Goal: Navigation & Orientation: Understand site structure

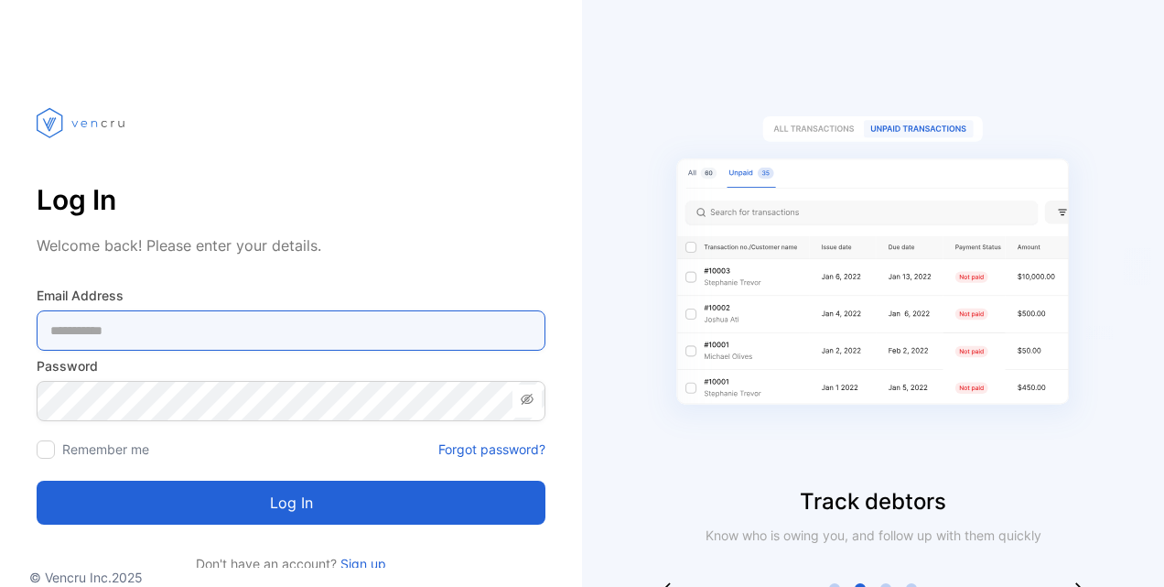
click at [192, 328] on Address-inputemail "email" at bounding box center [291, 330] width 509 height 40
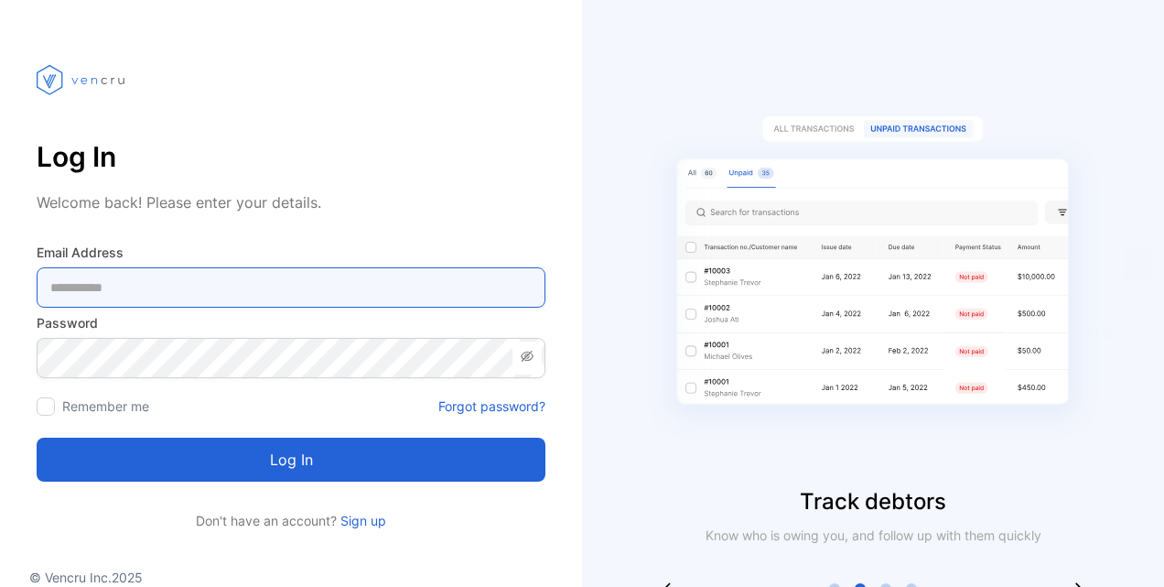
scroll to position [59, 0]
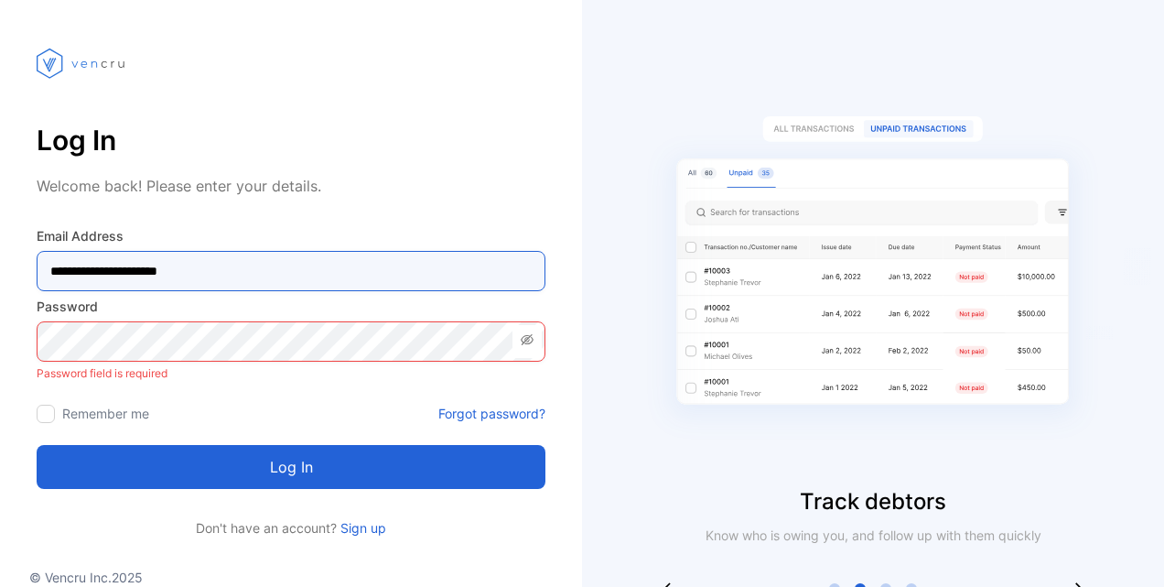
type Address-inputemail "**********"
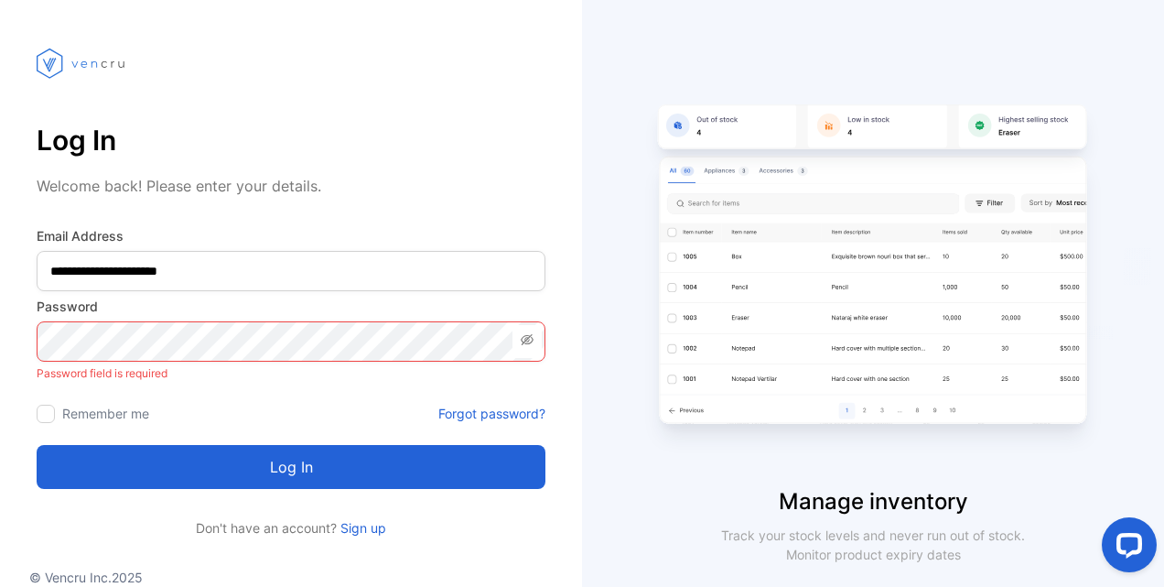
scroll to position [0, 0]
click at [527, 336] on icon at bounding box center [527, 339] width 15 height 15
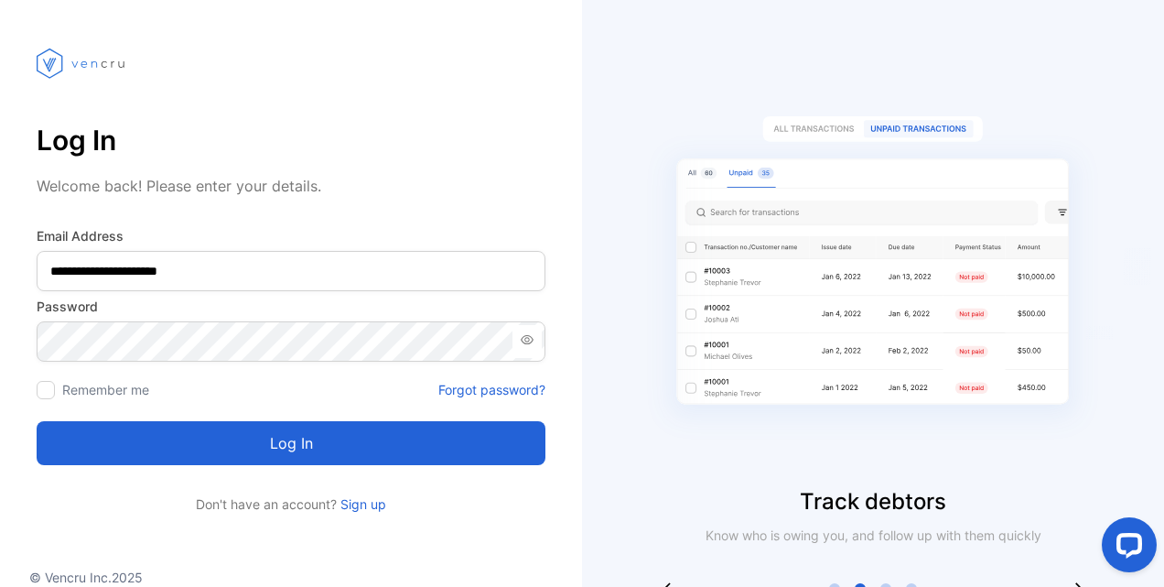
click at [264, 448] on button "Log in" at bounding box center [291, 443] width 509 height 44
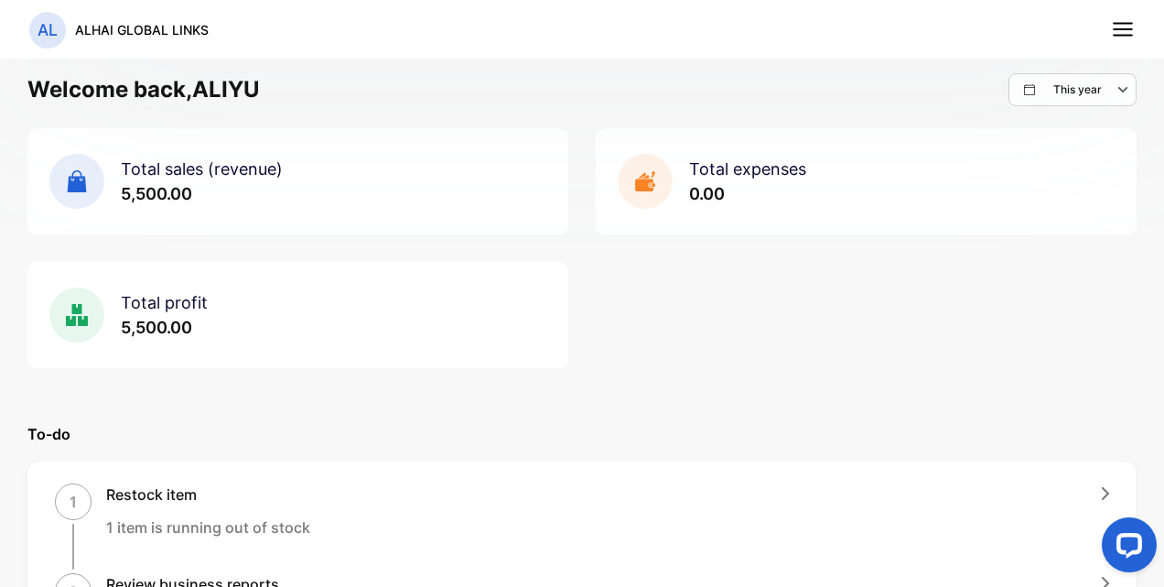
click at [1119, 27] on icon at bounding box center [1123, 29] width 24 height 24
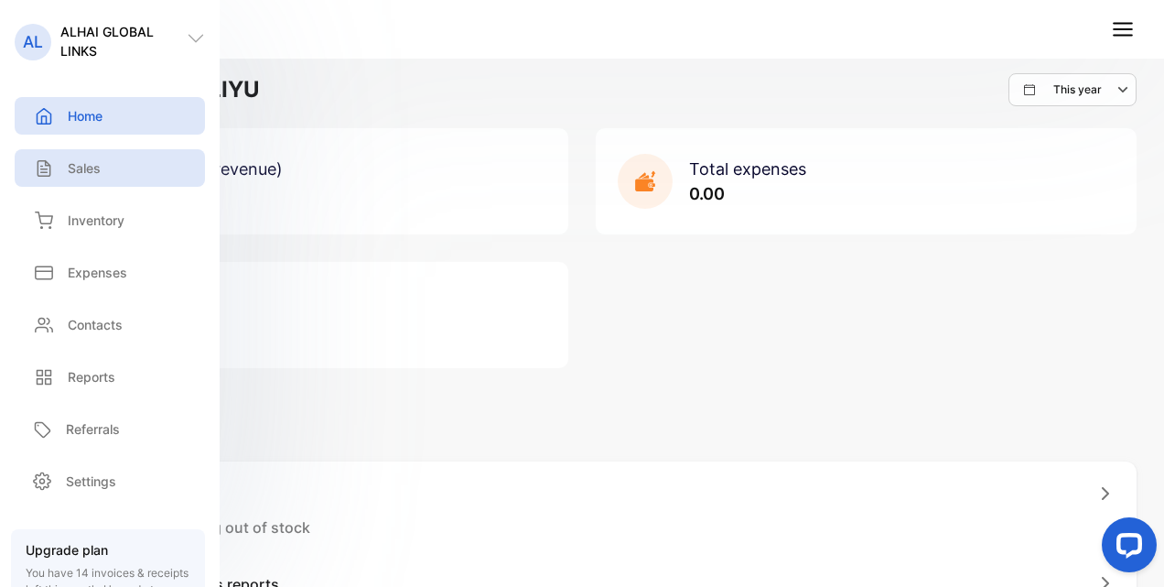
click at [108, 178] on div "Sales" at bounding box center [110, 168] width 190 height 38
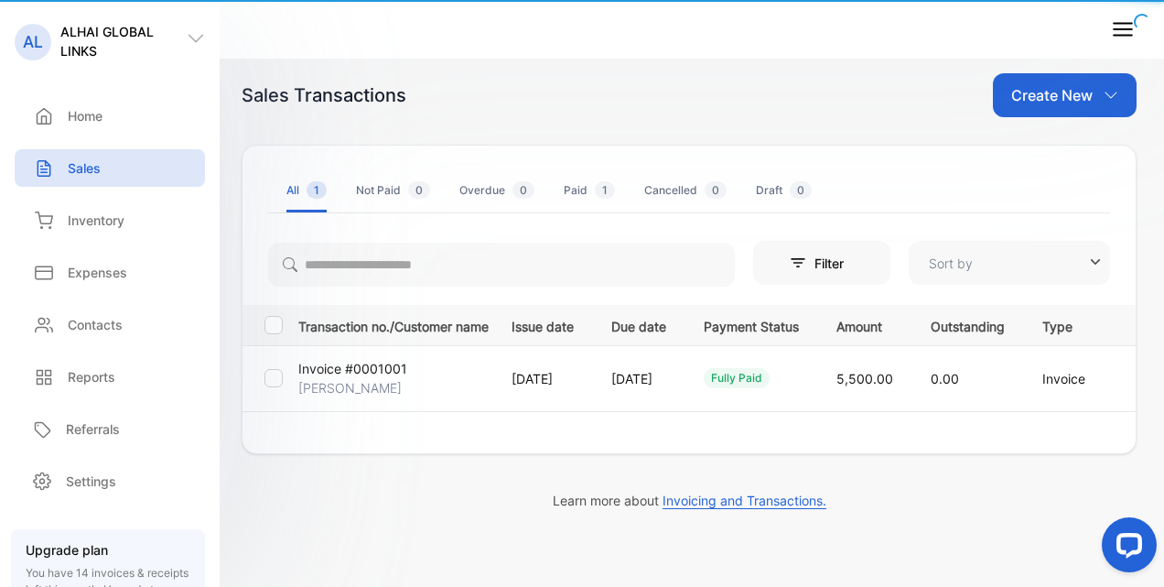
type input "**********"
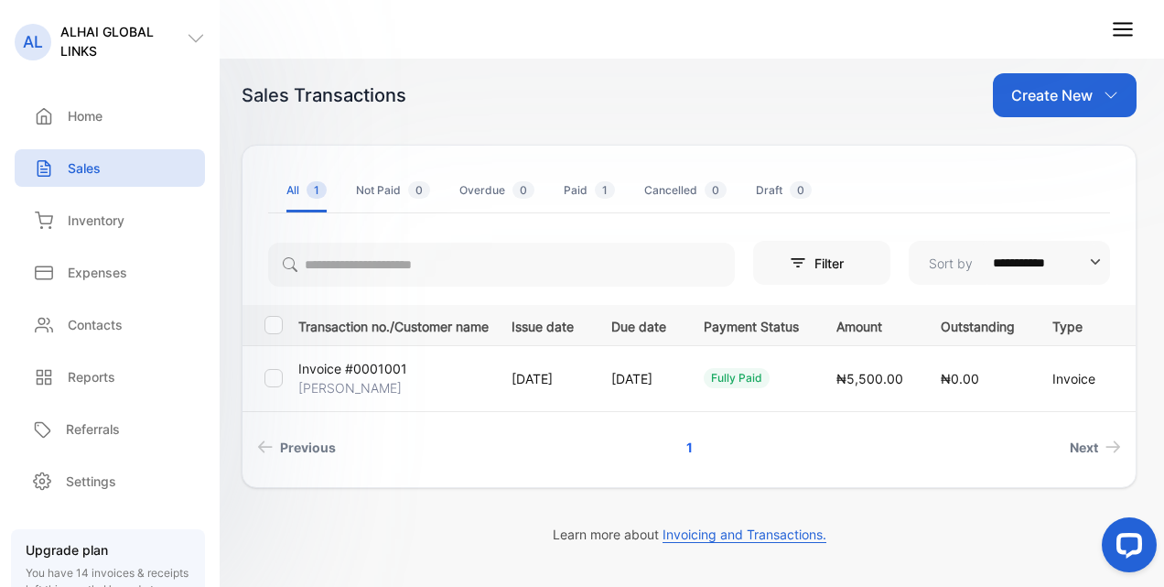
scroll to position [163, 0]
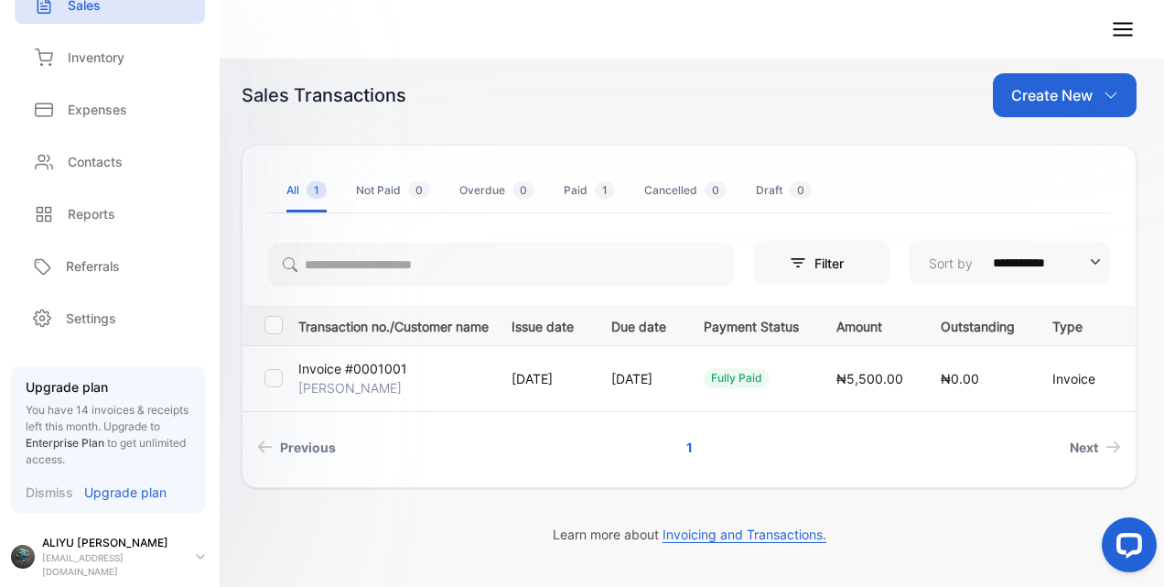
click at [127, 488] on p "Upgrade plan" at bounding box center [125, 491] width 82 height 19
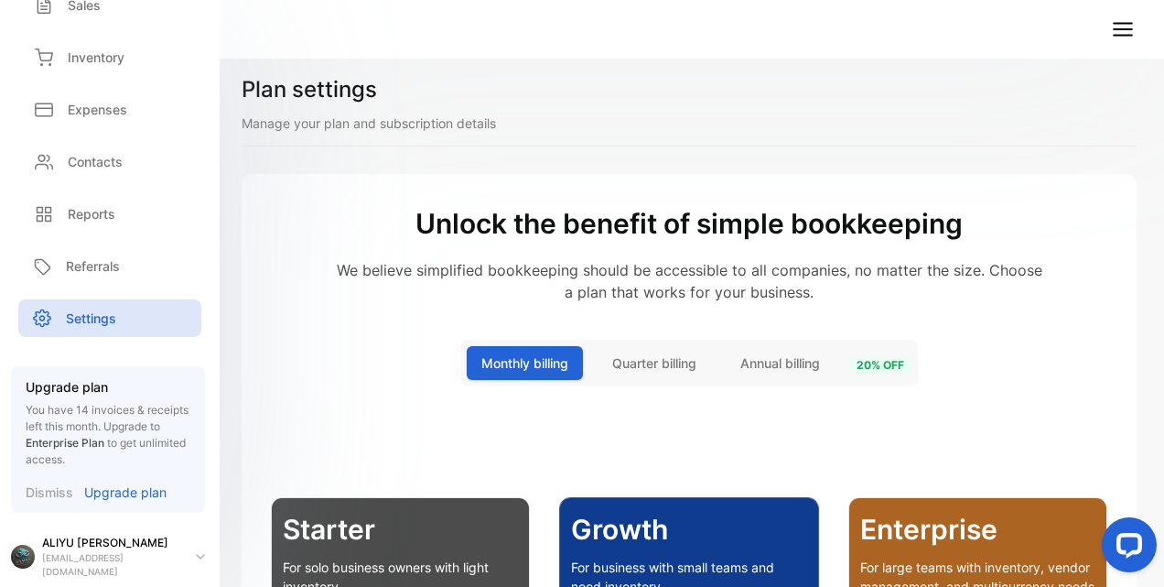
click at [773, 353] on span "Annual billing" at bounding box center [780, 362] width 80 height 19
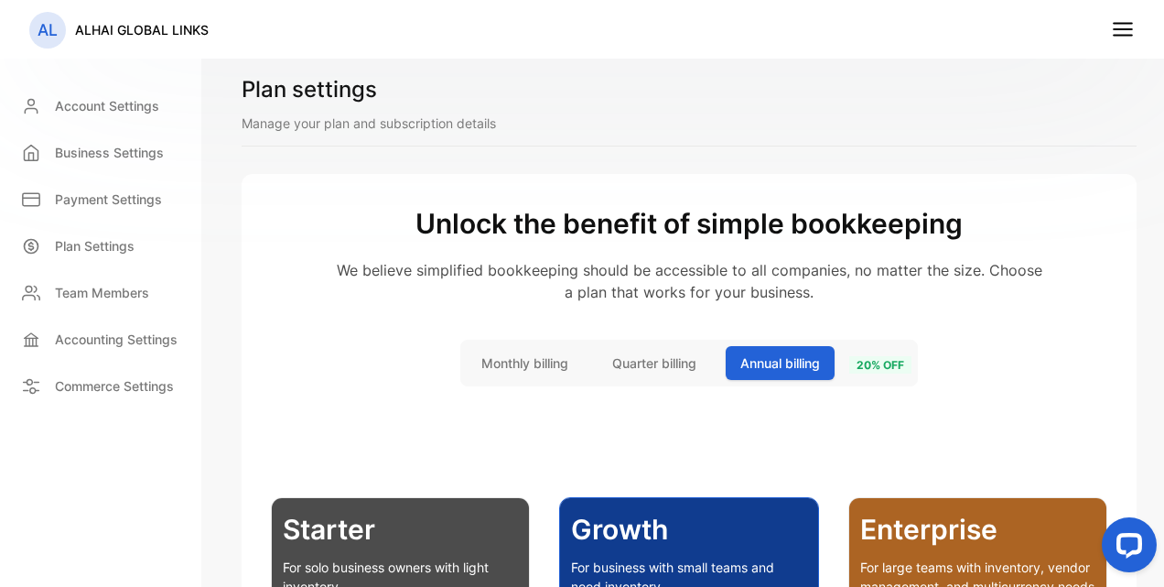
click at [856, 350] on div "Monthly billing Quarter billing Annual billing 20 % off" at bounding box center [689, 363] width 445 height 34
click at [868, 369] on span "20 % off" at bounding box center [880, 364] width 62 height 17
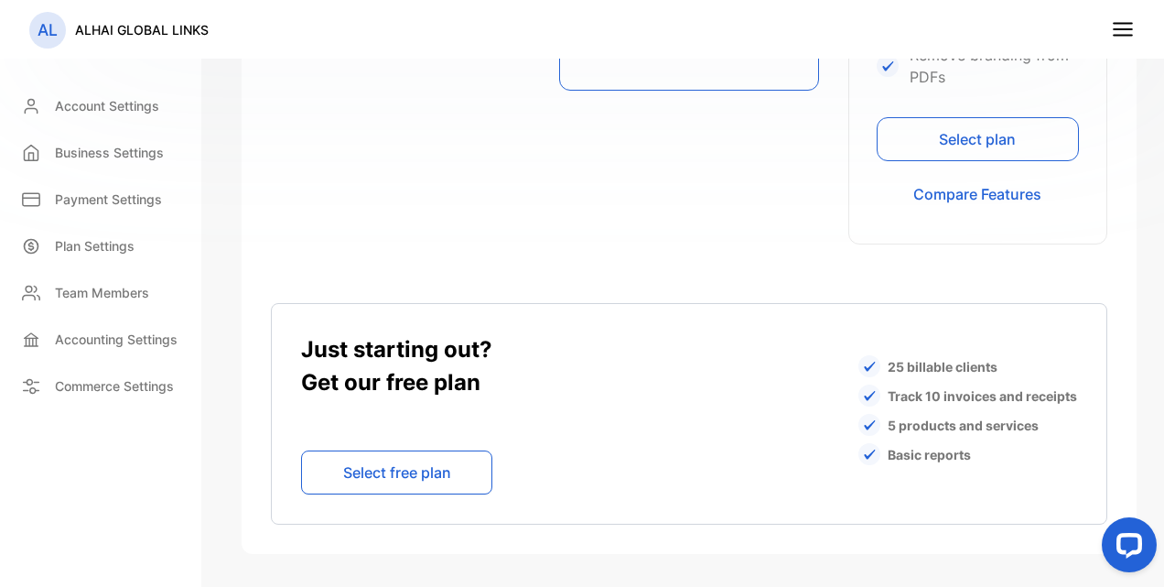
scroll to position [1464, 0]
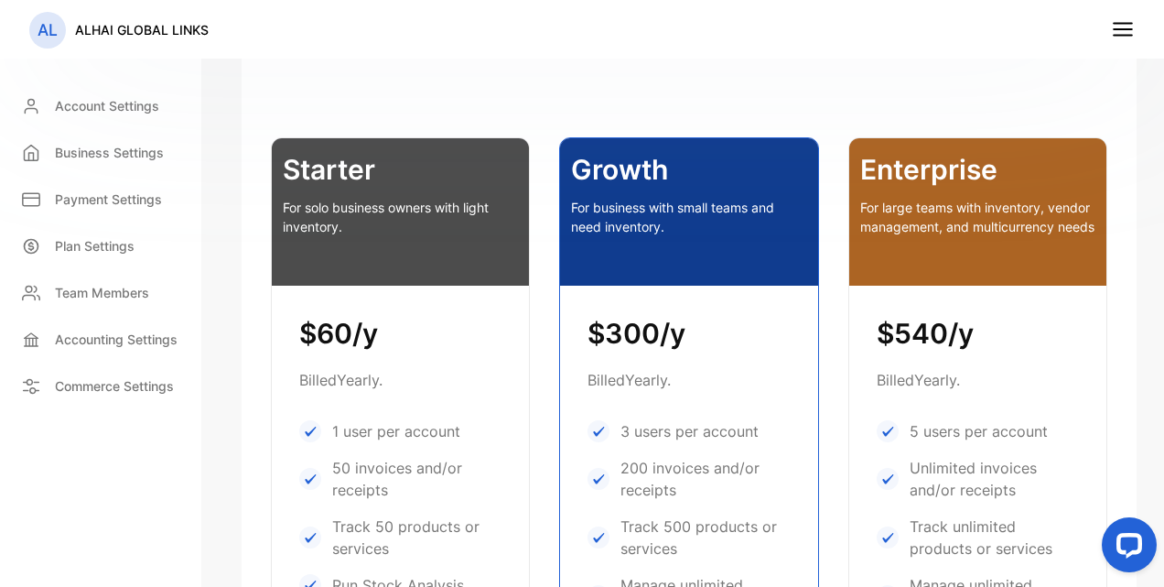
scroll to position [358, 0]
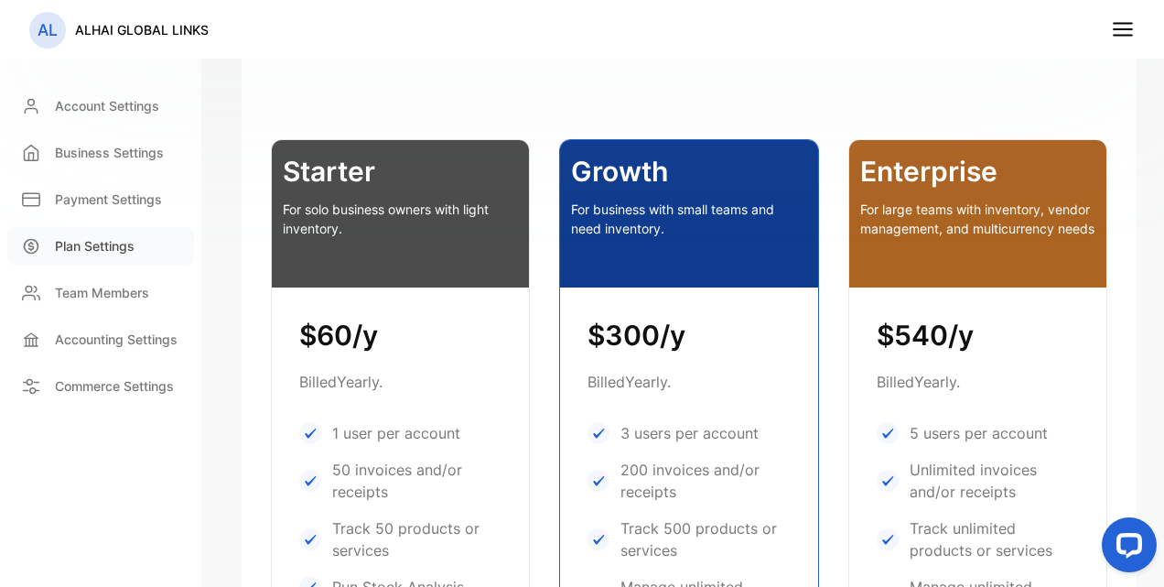
click at [106, 233] on div "Plan Settings" at bounding box center [100, 246] width 187 height 38
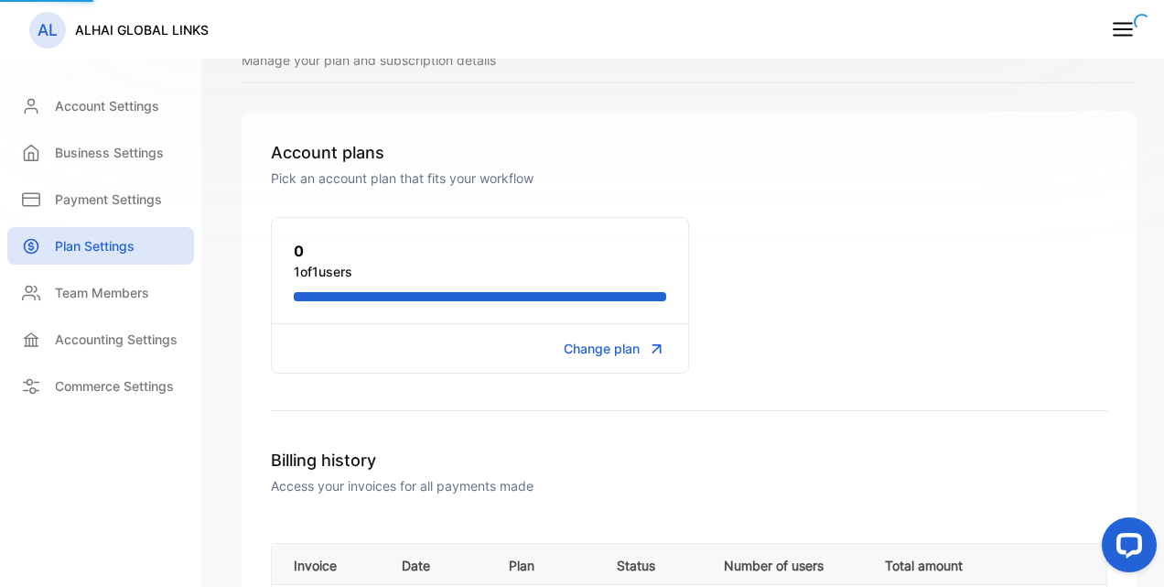
scroll to position [97, 0]
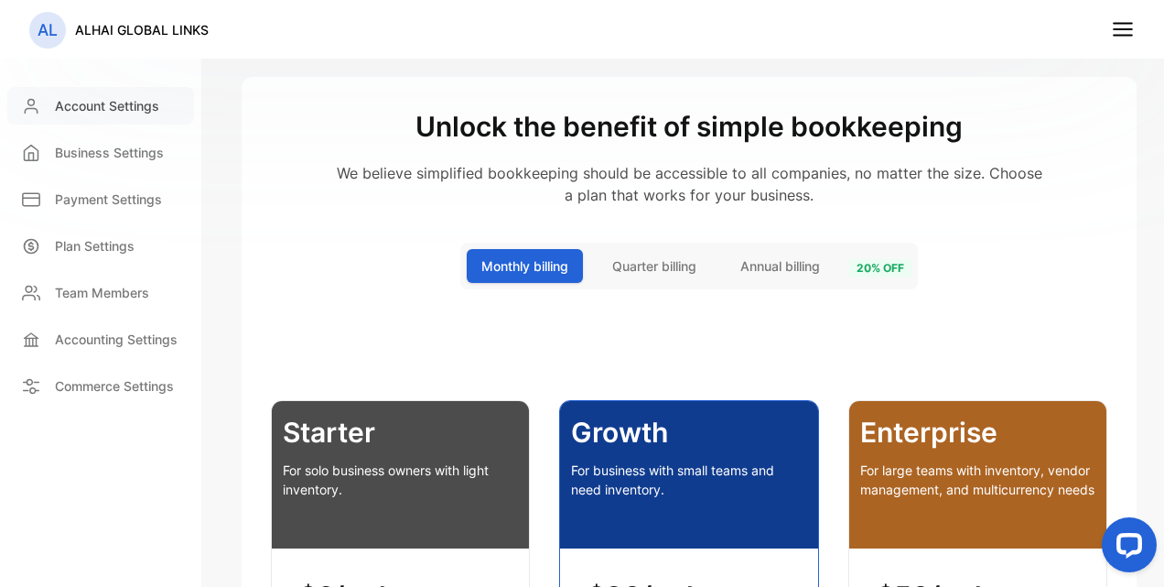
click at [135, 110] on p "Account Settings" at bounding box center [107, 105] width 104 height 19
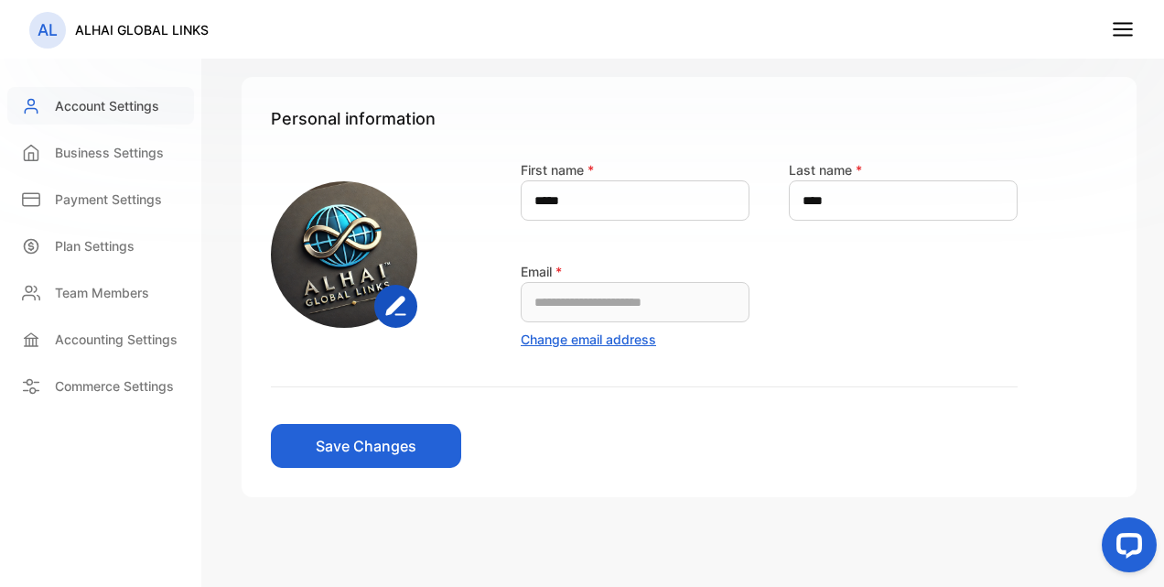
click at [61, 102] on p "Account Settings" at bounding box center [107, 105] width 104 height 19
click at [62, 190] on p "Payment Settings" at bounding box center [108, 198] width 107 height 19
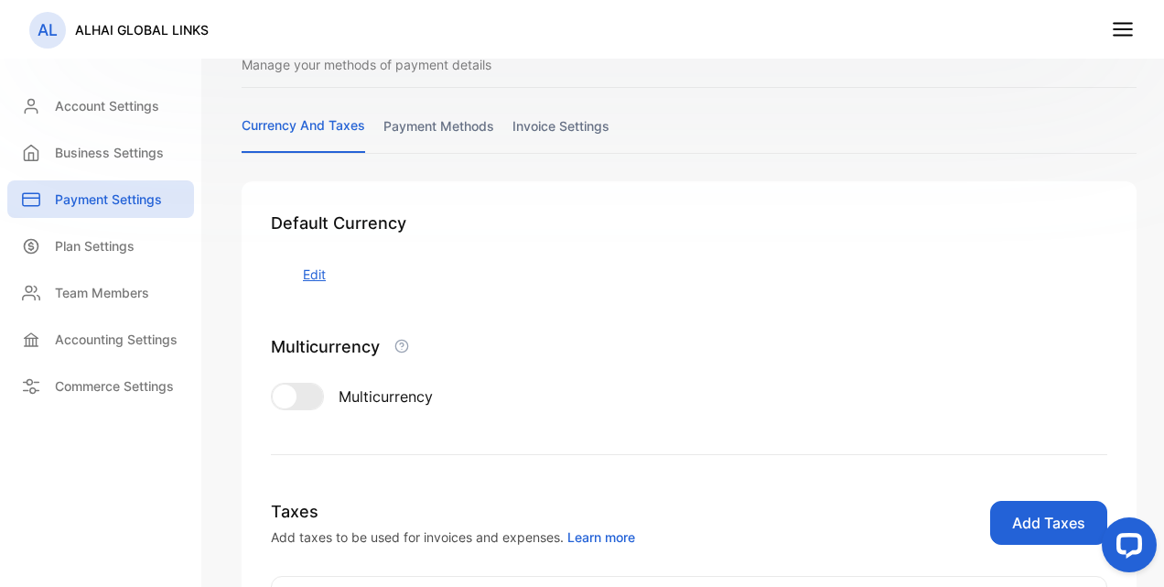
scroll to position [55, 0]
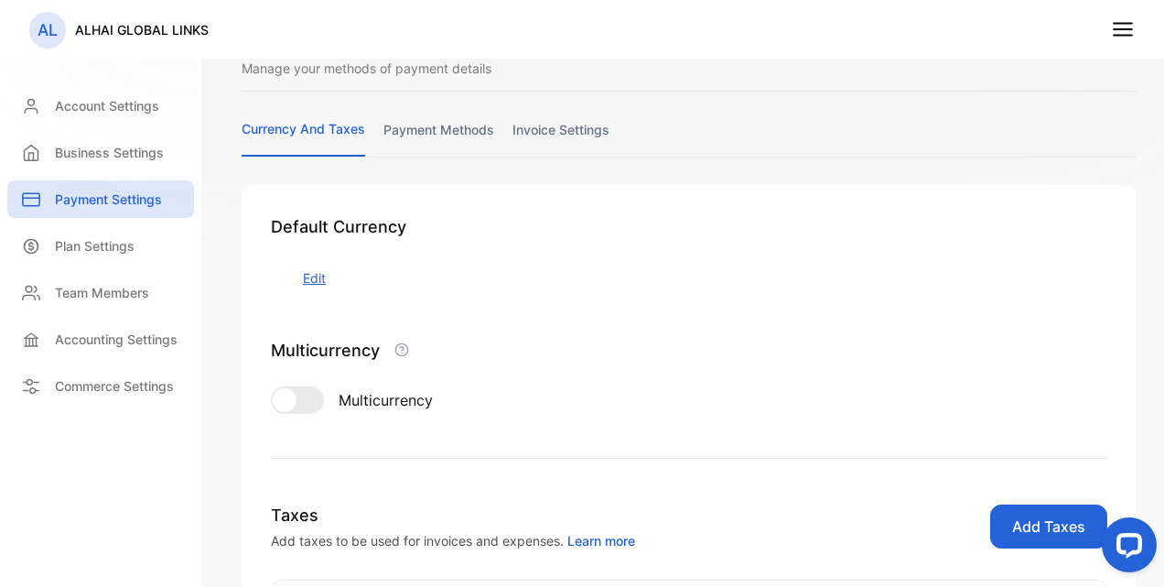
click at [298, 391] on div at bounding box center [297, 400] width 51 height 26
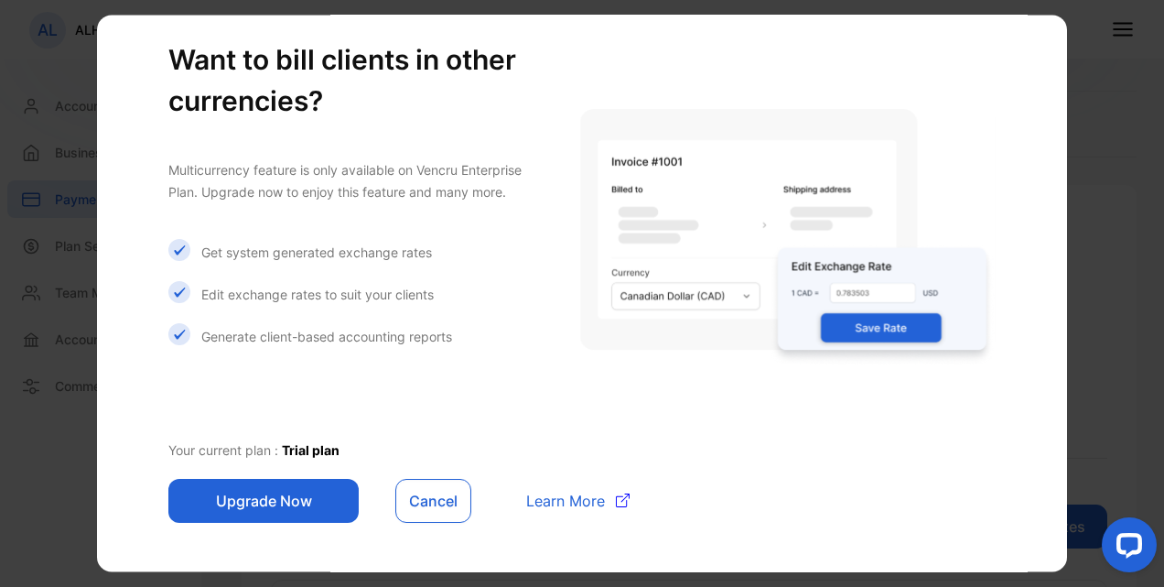
scroll to position [59, 0]
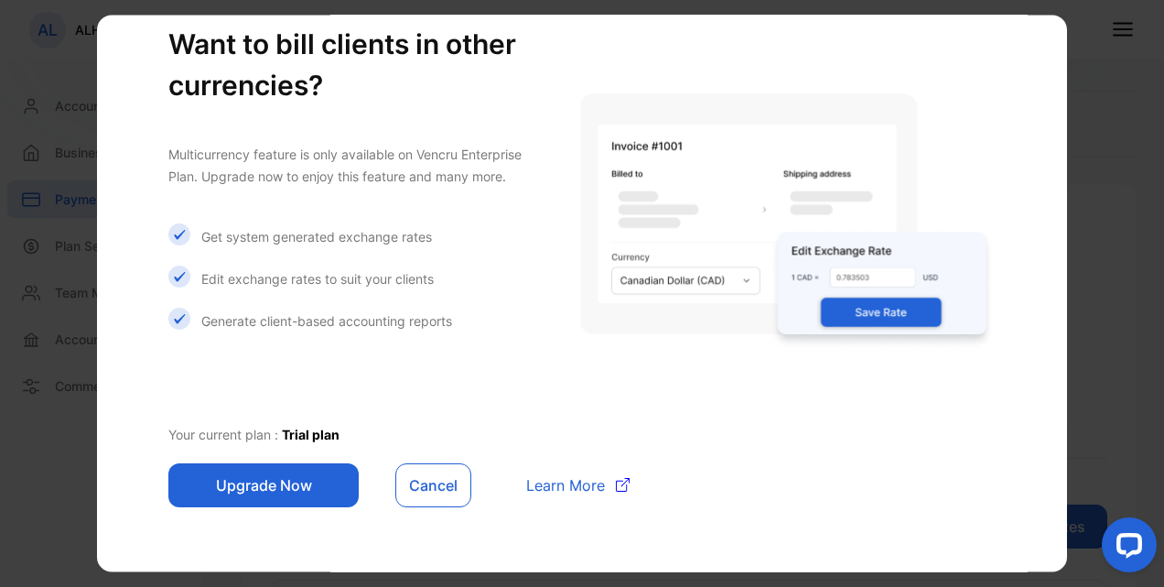
click at [299, 490] on button "Upgrade Now" at bounding box center [263, 484] width 190 height 44
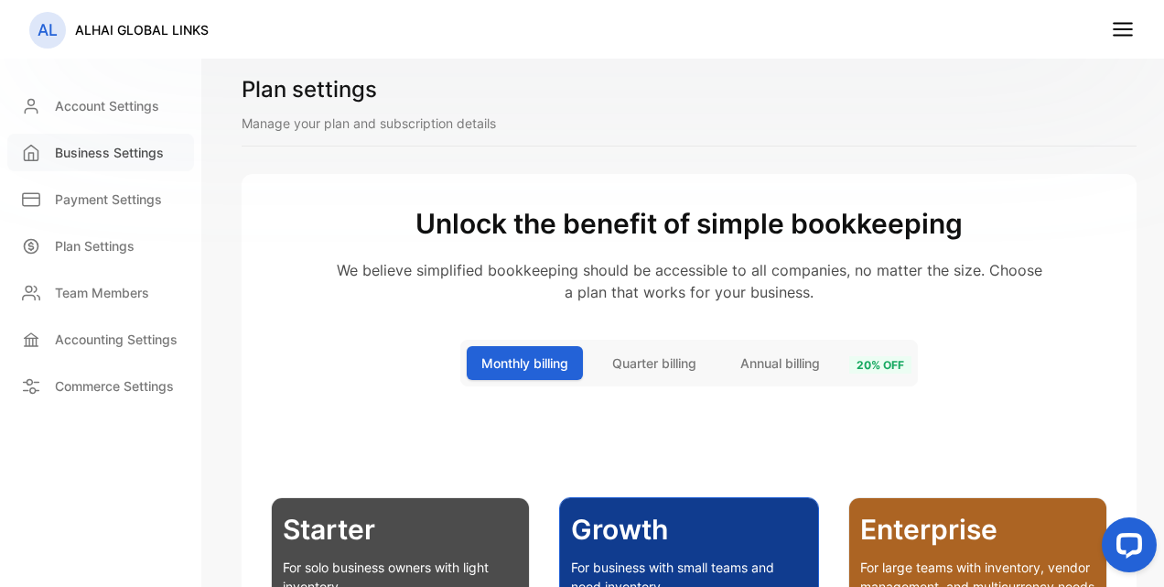
click at [74, 137] on div "Business Settings" at bounding box center [100, 153] width 187 height 38
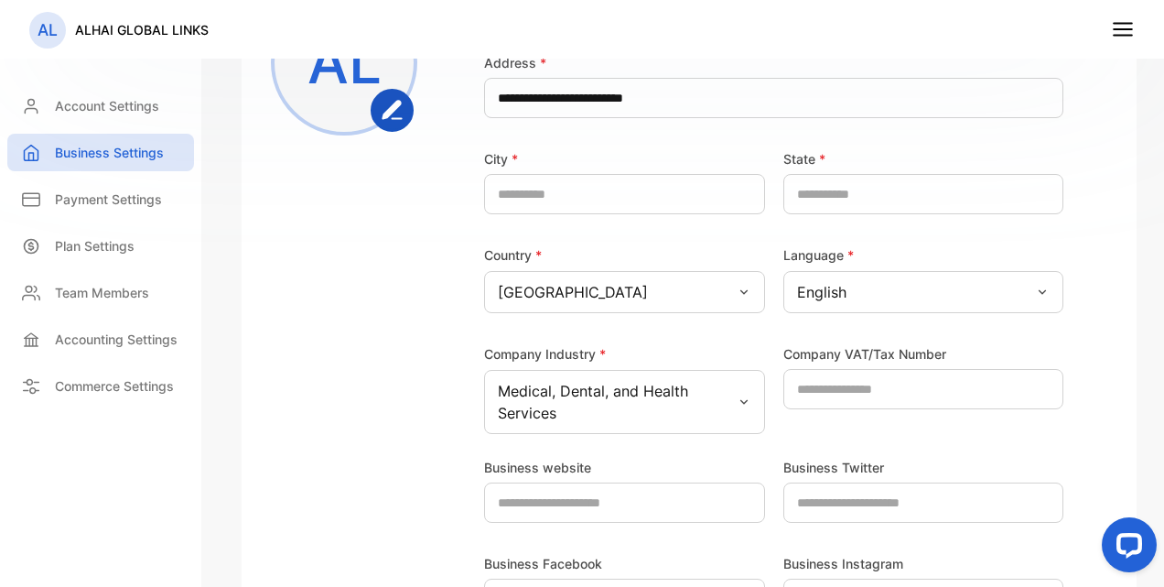
scroll to position [458, 0]
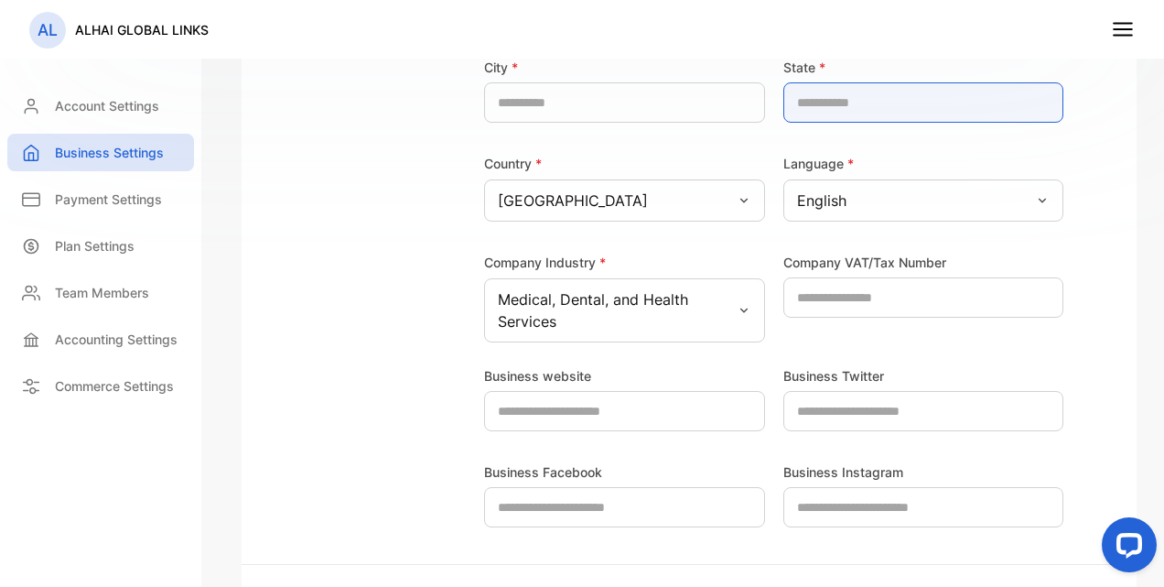
click at [813, 109] on input "text" at bounding box center [923, 102] width 281 height 40
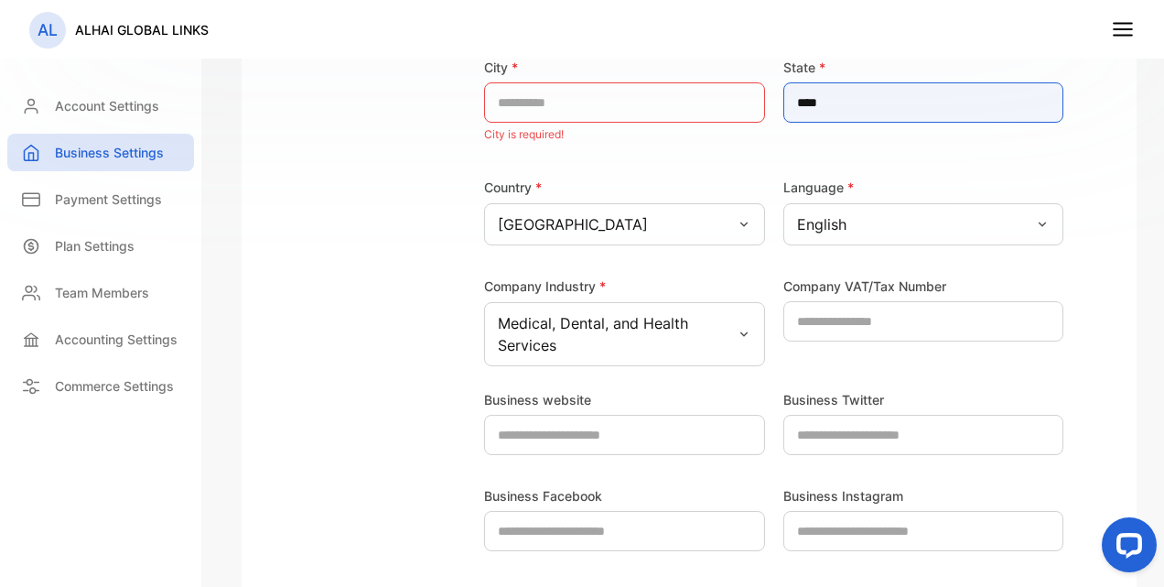
type input "****"
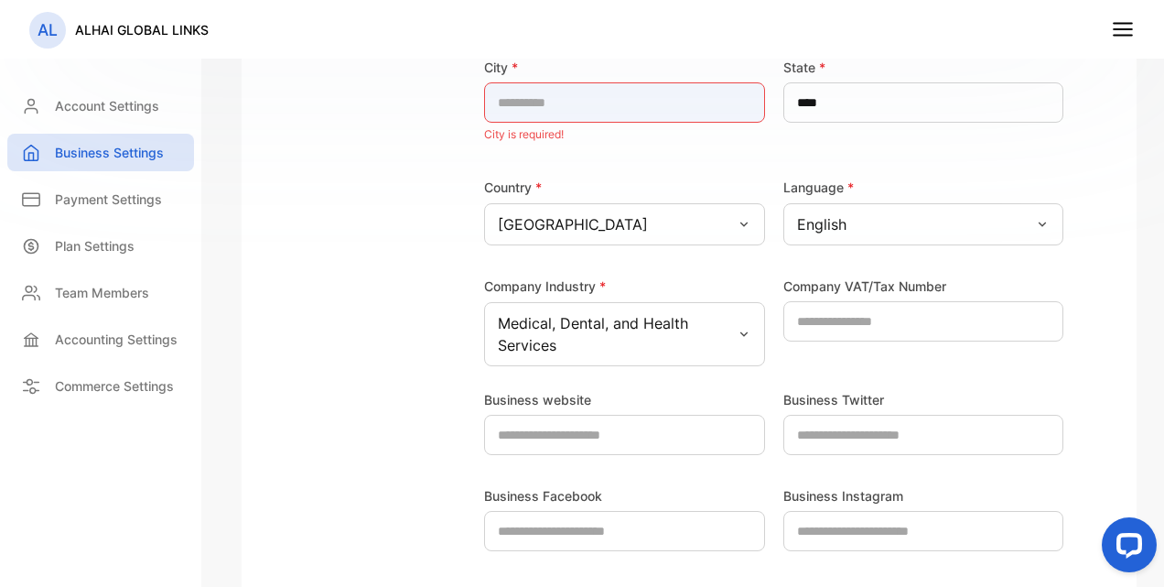
click at [630, 99] on input "text" at bounding box center [624, 102] width 281 height 40
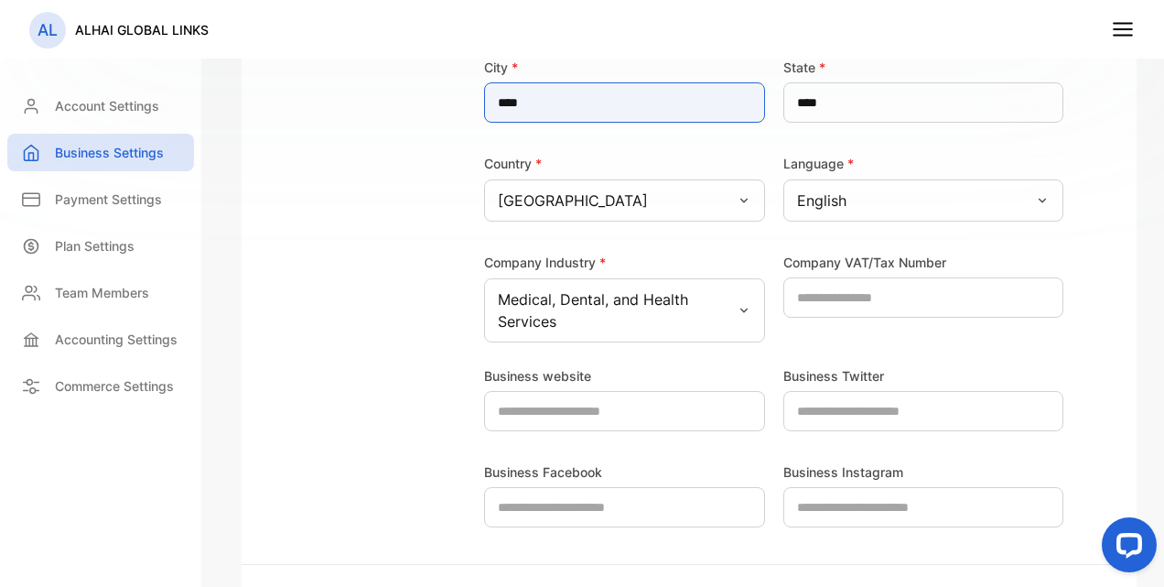
type input "****"
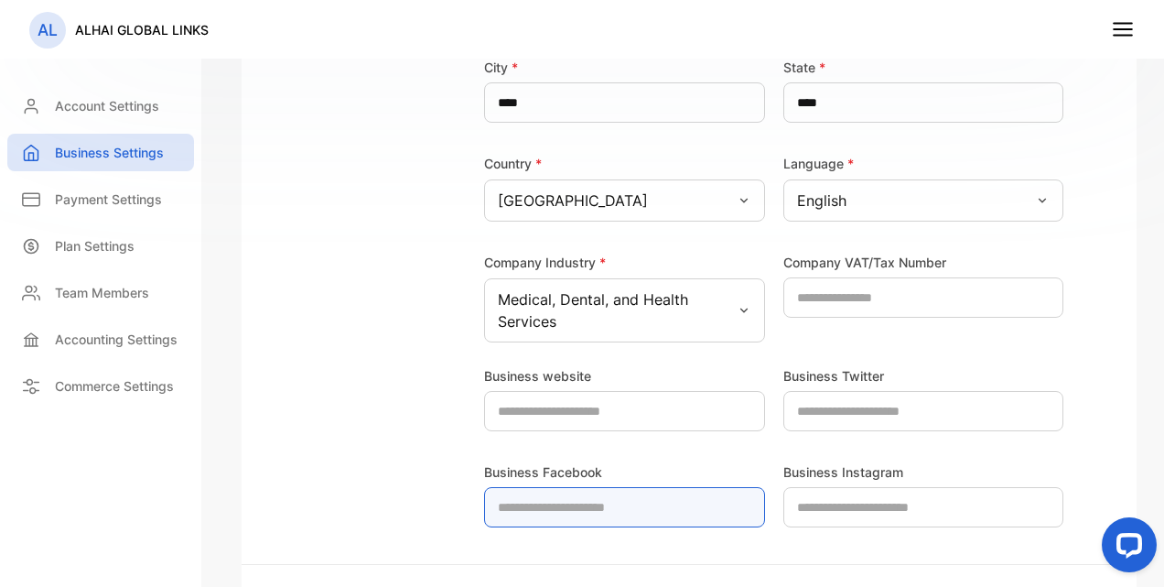
click at [605, 492] on Facebook-inputfacebookurl "text" at bounding box center [624, 507] width 281 height 40
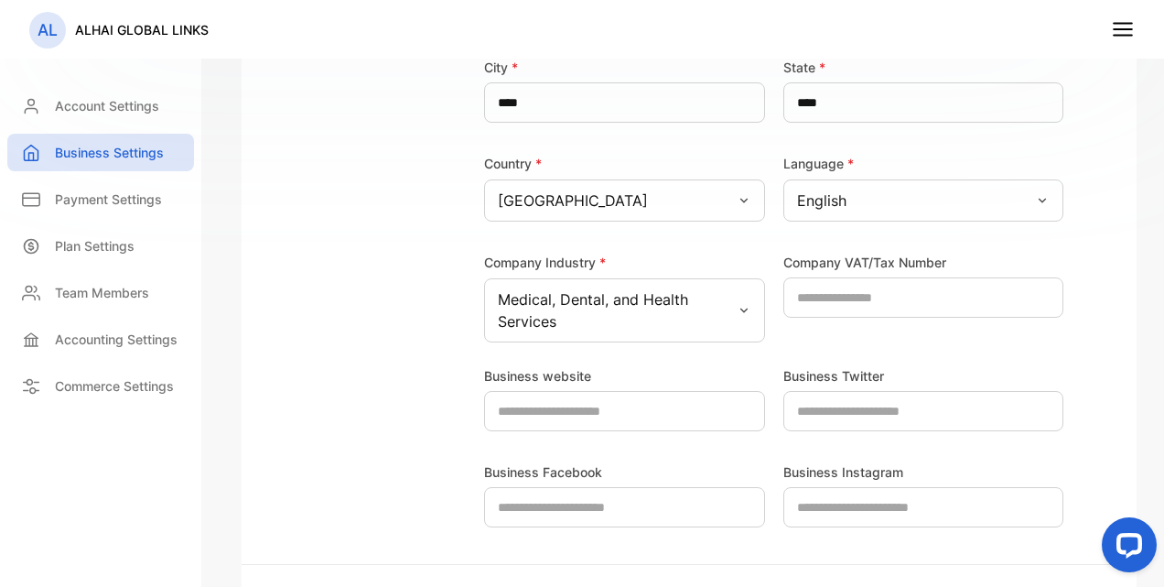
click at [628, 387] on div "Business website" at bounding box center [624, 397] width 281 height 67
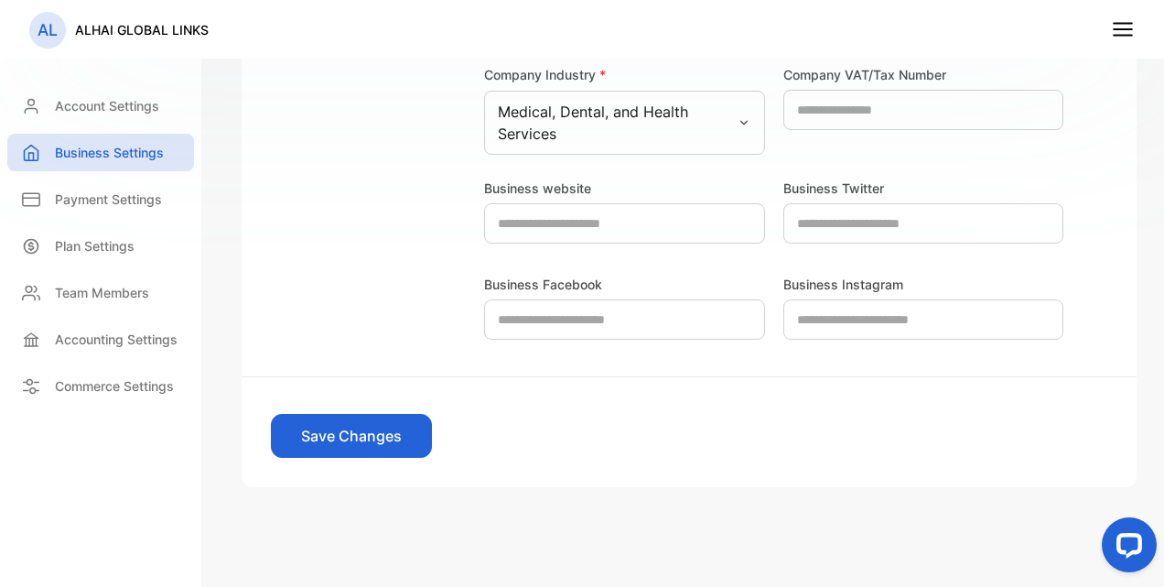
scroll to position [648, 0]
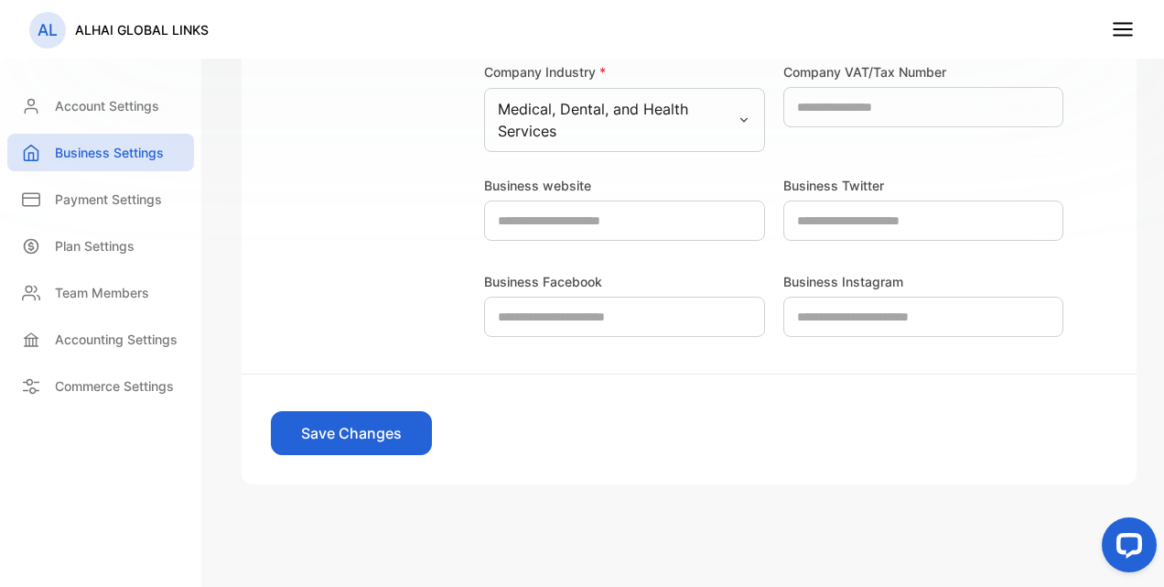
click at [352, 437] on button "Save Changes" at bounding box center [351, 433] width 161 height 44
click at [75, 103] on p "Account Settings" at bounding box center [107, 105] width 104 height 19
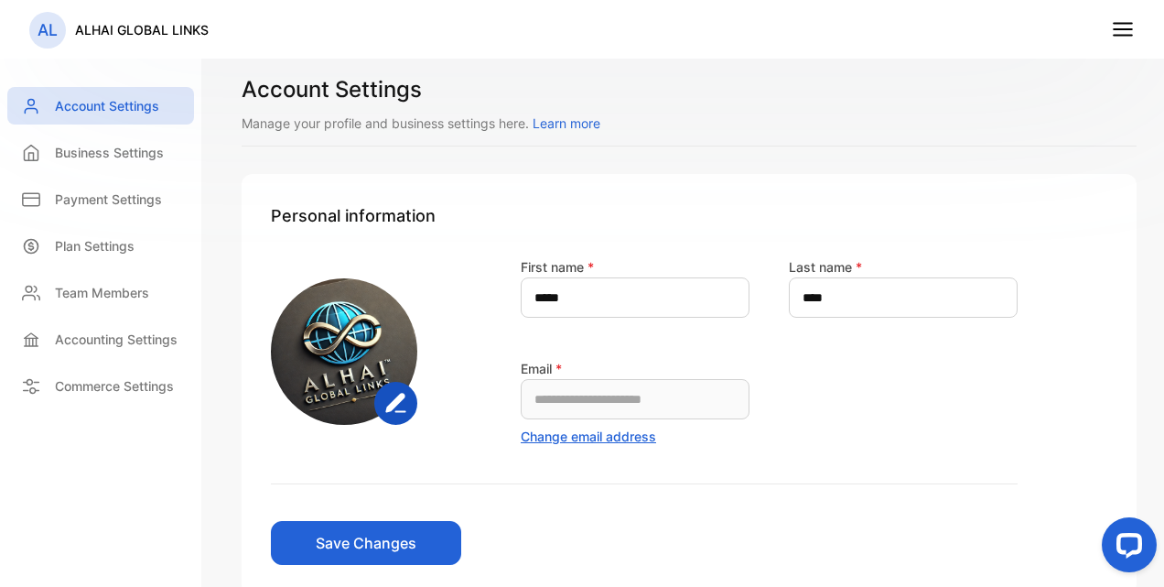
click at [59, 29] on div "AL" at bounding box center [47, 30] width 37 height 37
click at [82, 382] on p "Commerce Settings" at bounding box center [114, 385] width 119 height 19
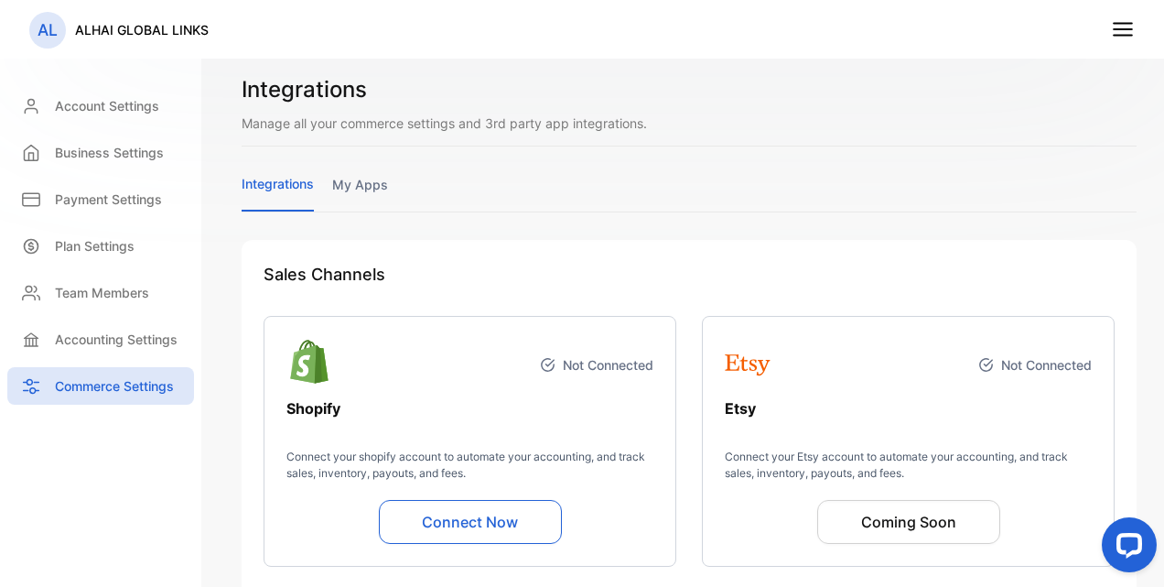
click at [365, 182] on link "my apps" at bounding box center [360, 193] width 56 height 36
click at [74, 101] on p "Account Settings" at bounding box center [107, 105] width 104 height 19
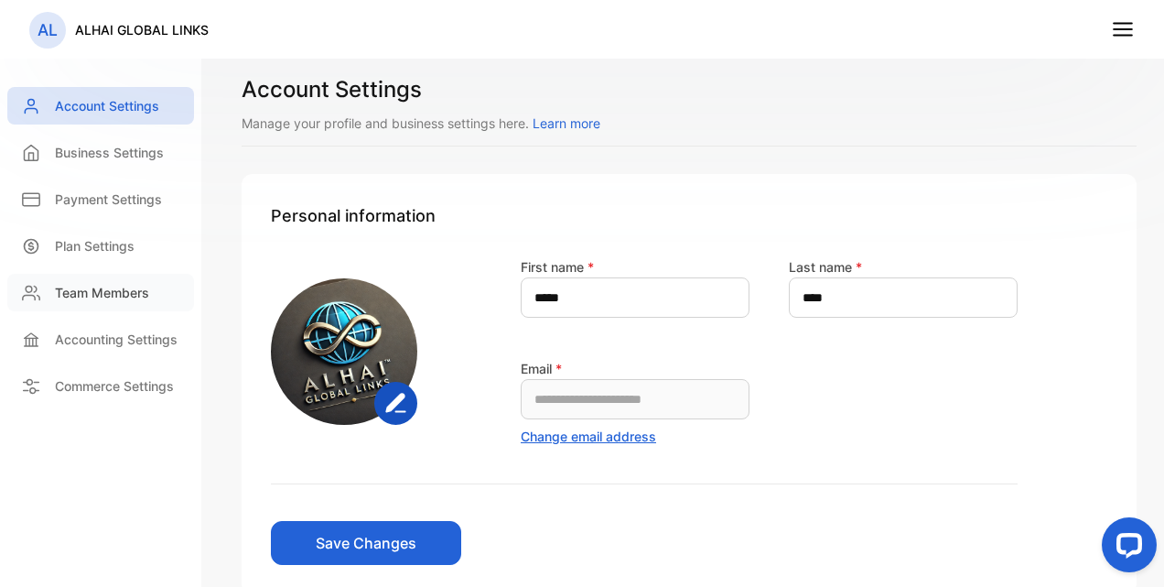
click at [112, 298] on p "Team Members" at bounding box center [102, 292] width 94 height 19
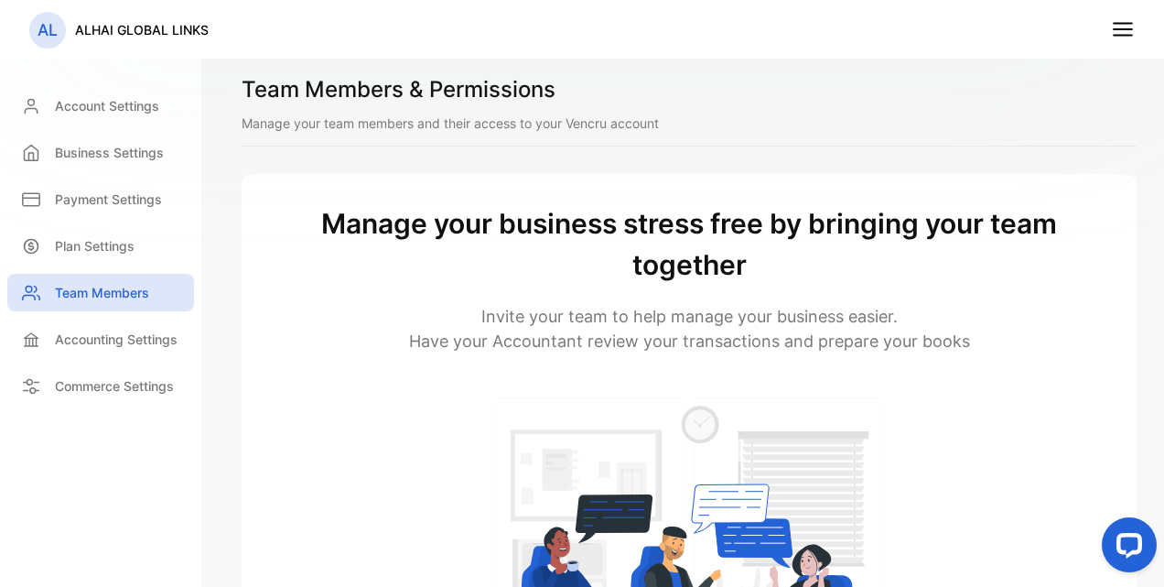
click at [1119, 20] on icon at bounding box center [1123, 29] width 24 height 24
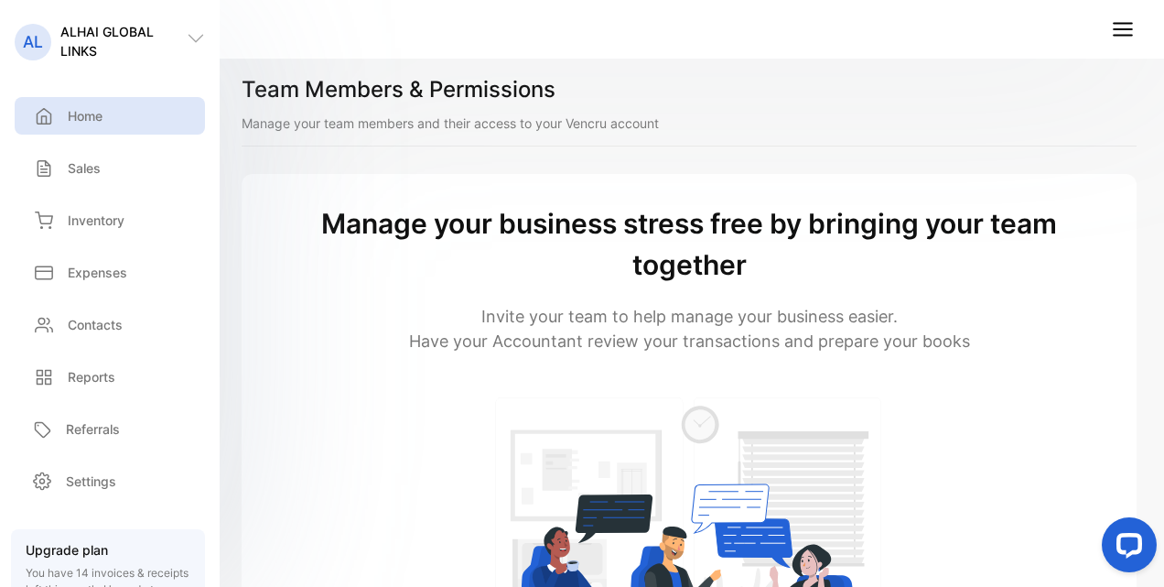
click at [116, 126] on div "Home" at bounding box center [110, 116] width 190 height 38
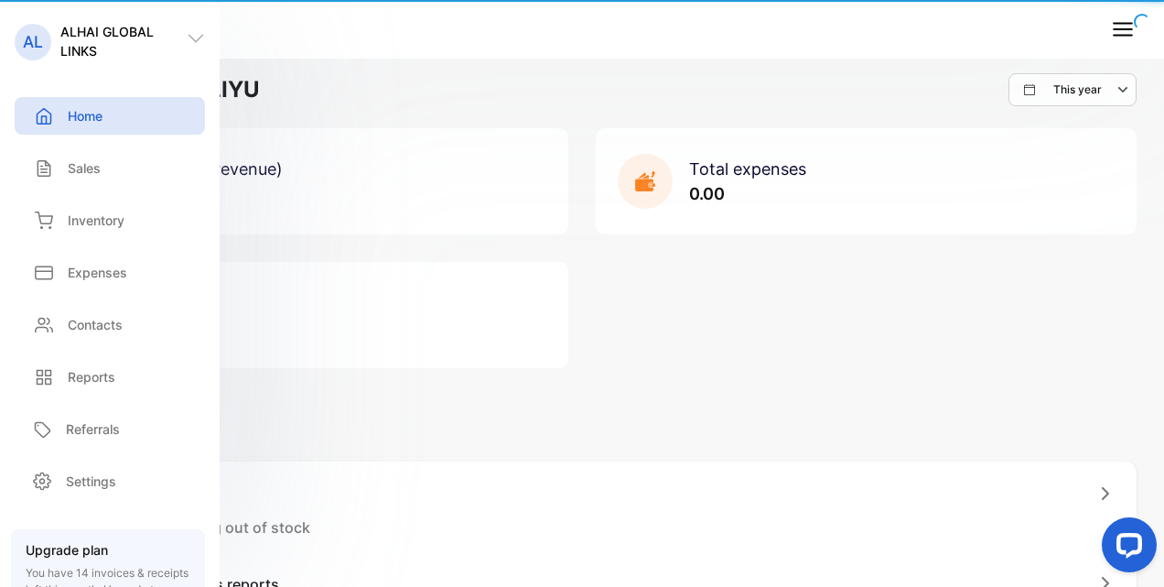
click at [116, 120] on div "Home" at bounding box center [110, 116] width 190 height 38
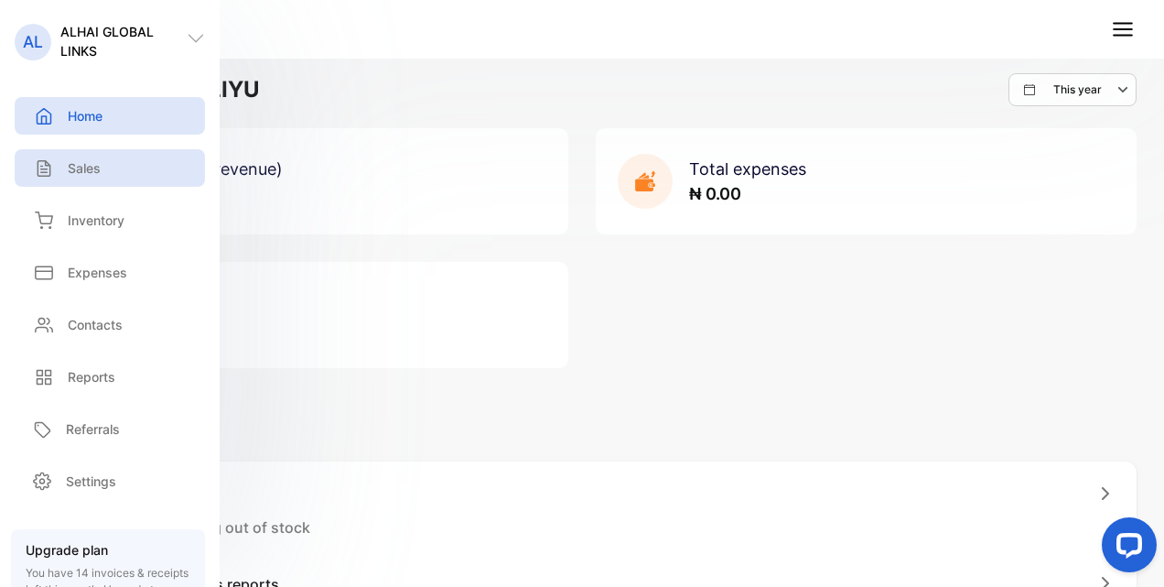
click at [120, 176] on div "Sales" at bounding box center [110, 168] width 190 height 38
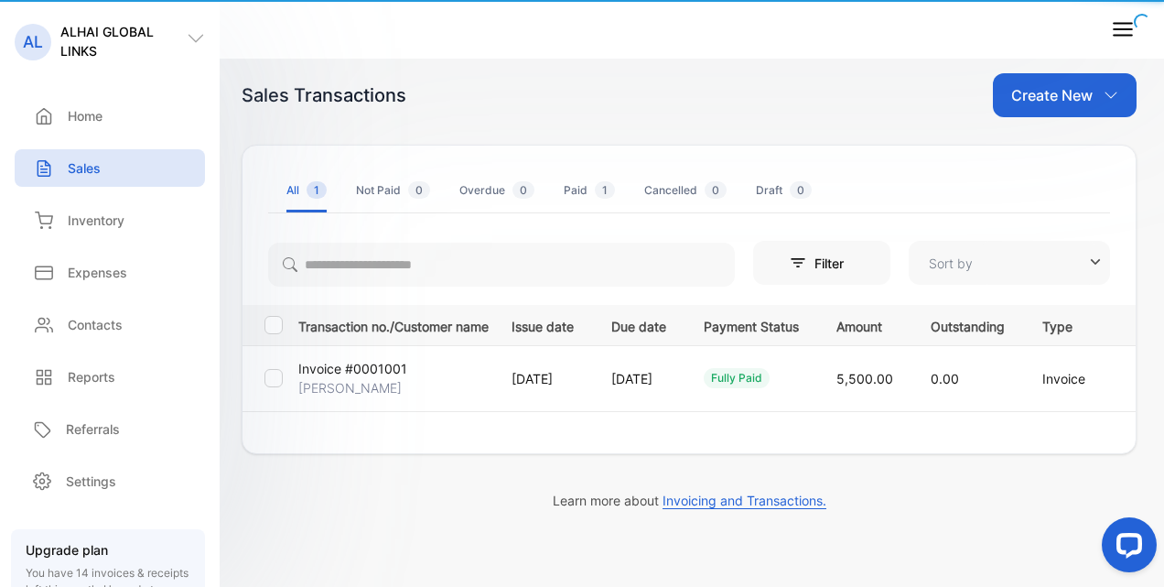
type input "**********"
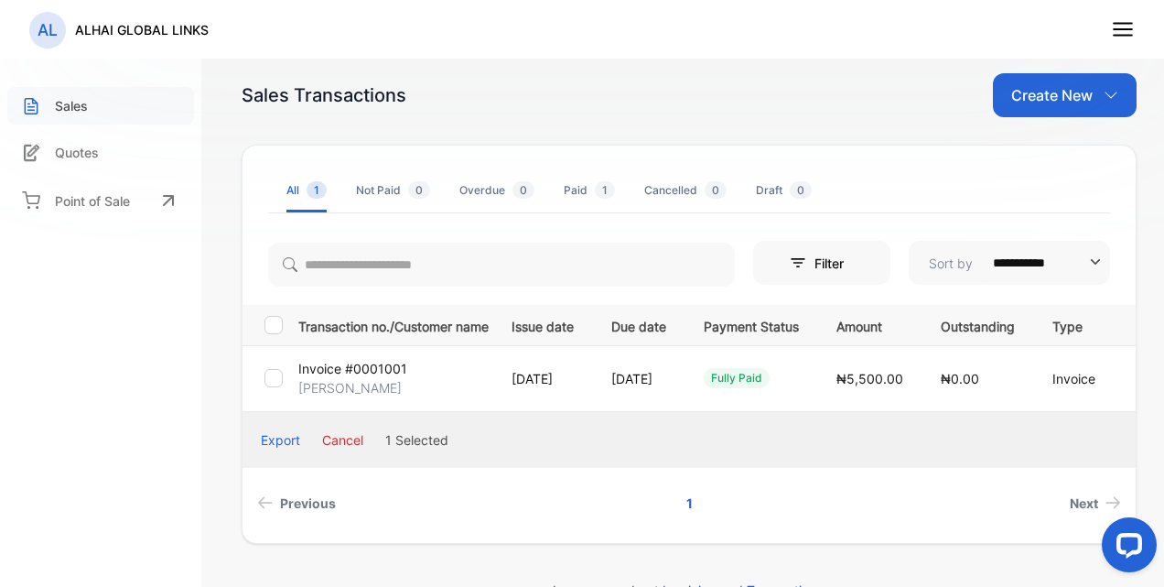
click at [100, 102] on div "Sales" at bounding box center [100, 106] width 187 height 38
click at [465, 380] on td "Invoice #0001001 [PERSON_NAME]" at bounding box center [390, 378] width 199 height 66
click at [468, 380] on td "Invoice #0001001 [PERSON_NAME]" at bounding box center [390, 378] width 199 height 66
click at [350, 350] on td "Invoice #0001001 [PERSON_NAME]" at bounding box center [390, 378] width 199 height 66
click at [350, 351] on td "Invoice #0001001 [PERSON_NAME]" at bounding box center [390, 378] width 199 height 66
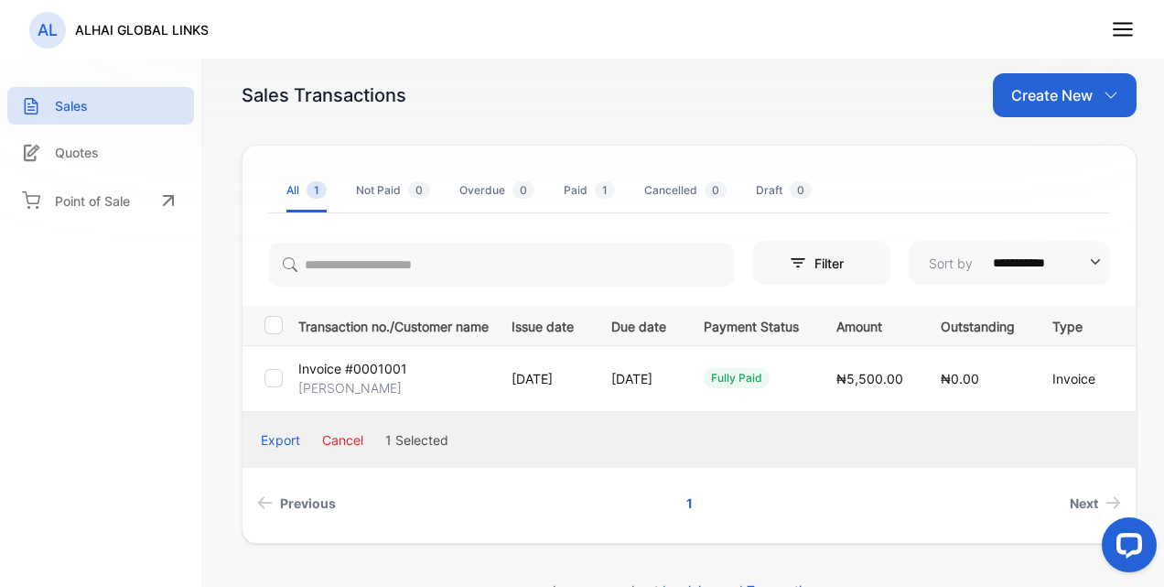
click at [770, 377] on div "fully paid" at bounding box center [737, 378] width 66 height 20
click at [770, 376] on div "fully paid" at bounding box center [737, 378] width 66 height 20
click at [770, 375] on div "fully paid" at bounding box center [737, 378] width 66 height 20
drag, startPoint x: 802, startPoint y: 375, endPoint x: 788, endPoint y: 374, distance: 13.8
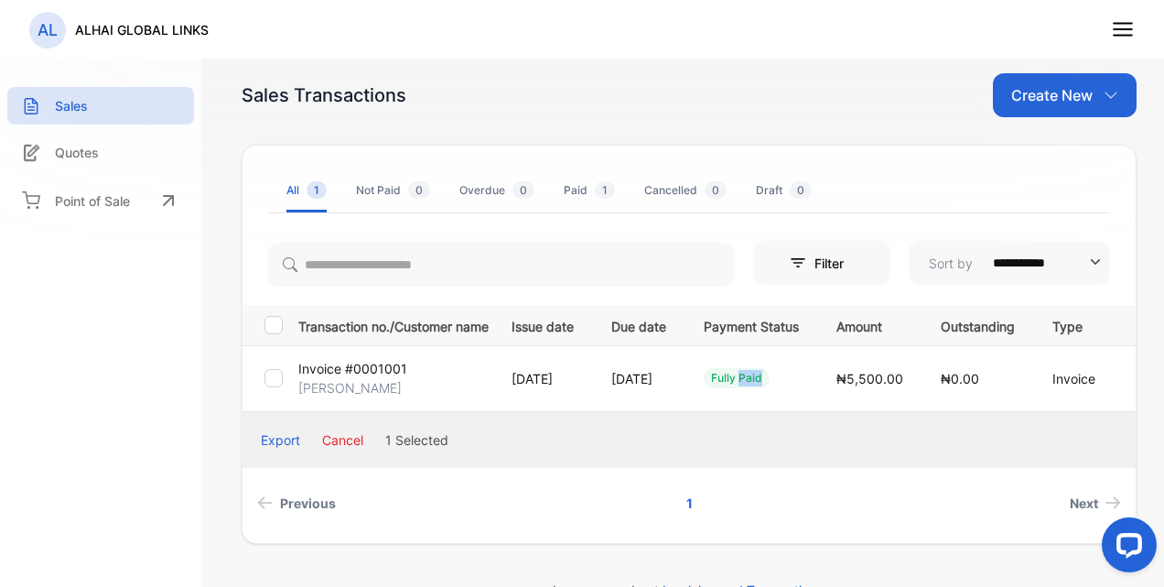
click at [770, 374] on div "fully paid" at bounding box center [737, 378] width 66 height 20
click at [292, 436] on div "Export" at bounding box center [280, 439] width 39 height 19
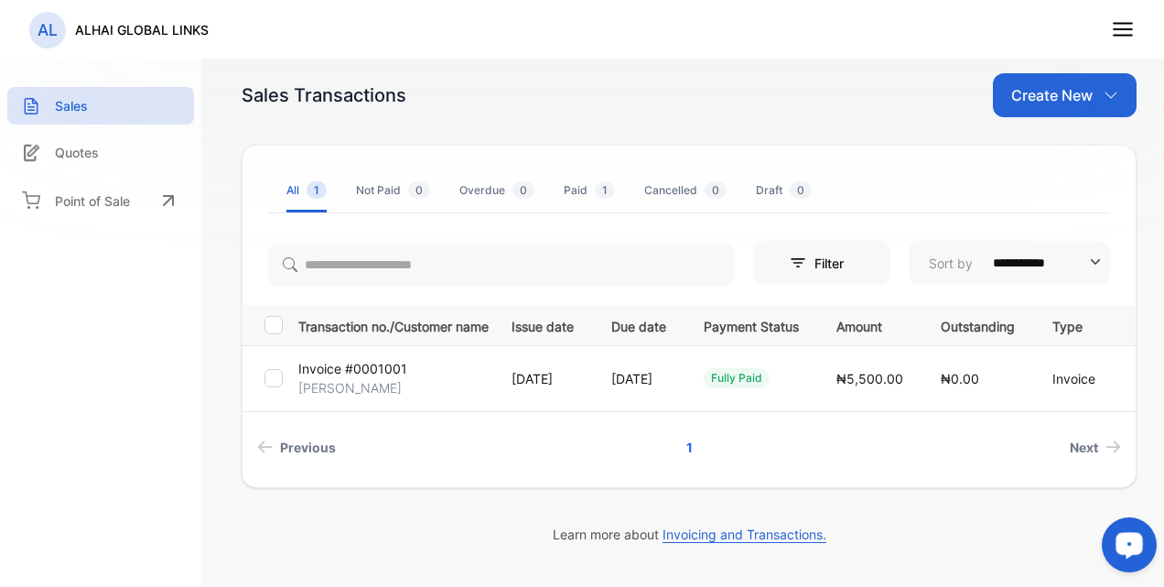
click at [363, 178] on li "Not Paid 0" at bounding box center [393, 190] width 74 height 44
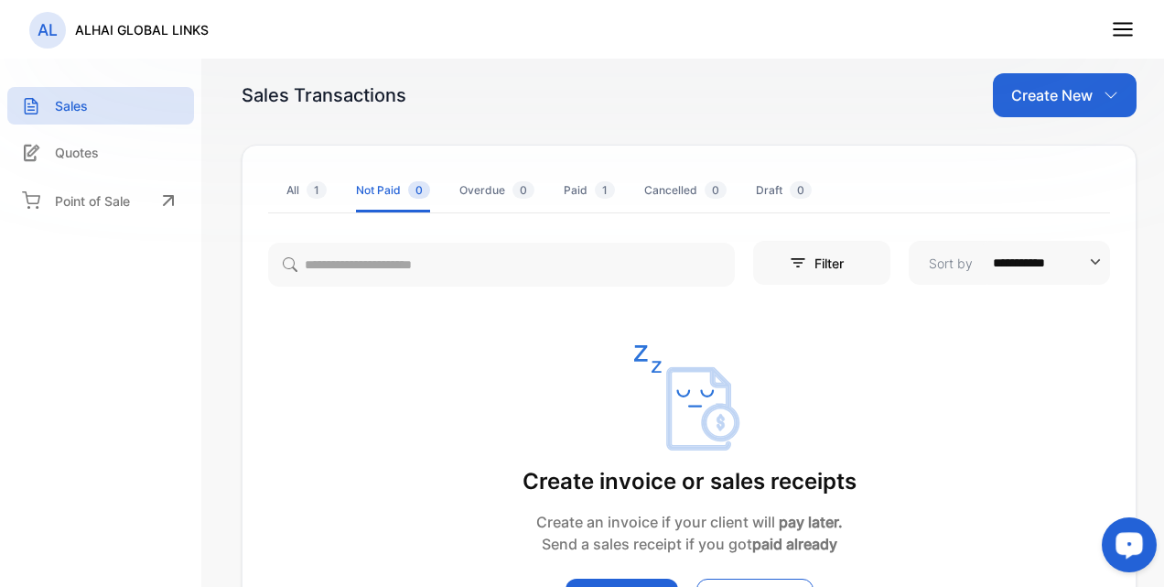
click at [580, 187] on div "Paid 1" at bounding box center [589, 190] width 51 height 16
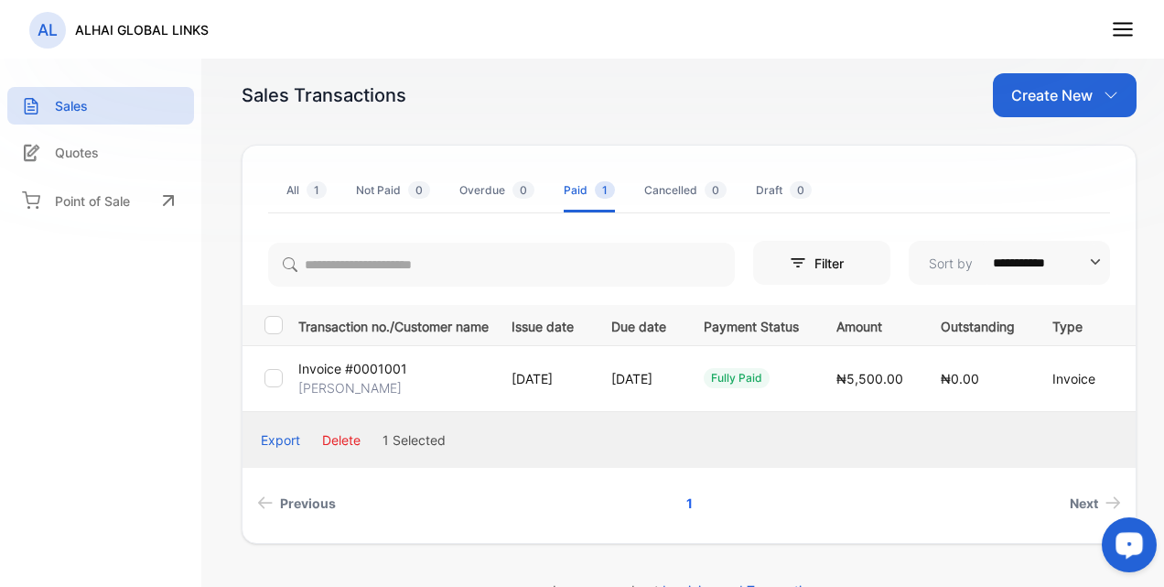
click at [351, 440] on button "Delete" at bounding box center [341, 439] width 38 height 19
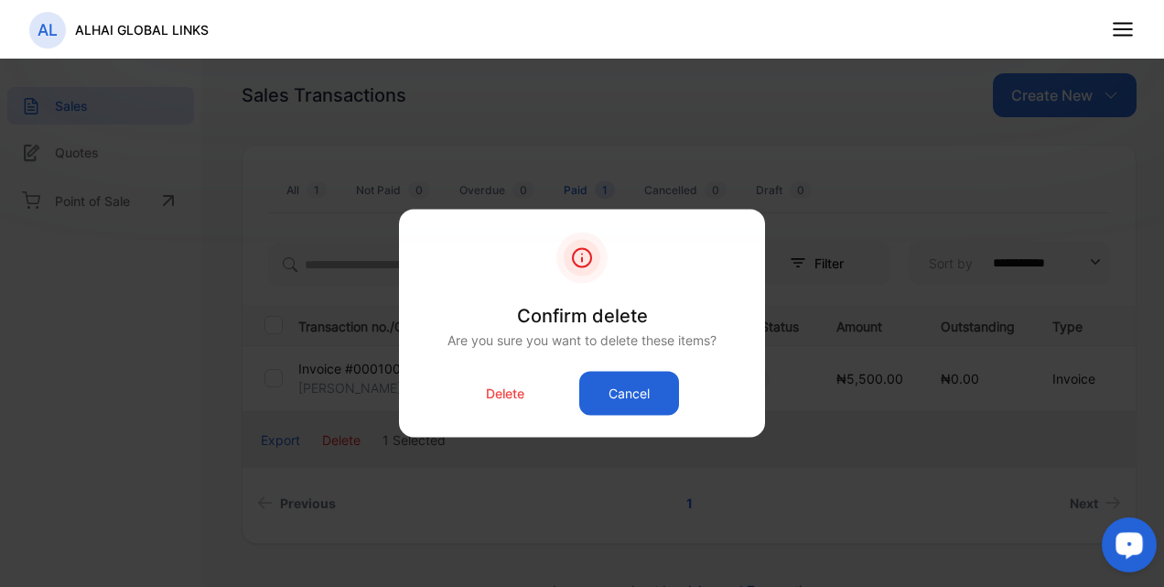
click at [505, 392] on p "Delete" at bounding box center [505, 392] width 38 height 19
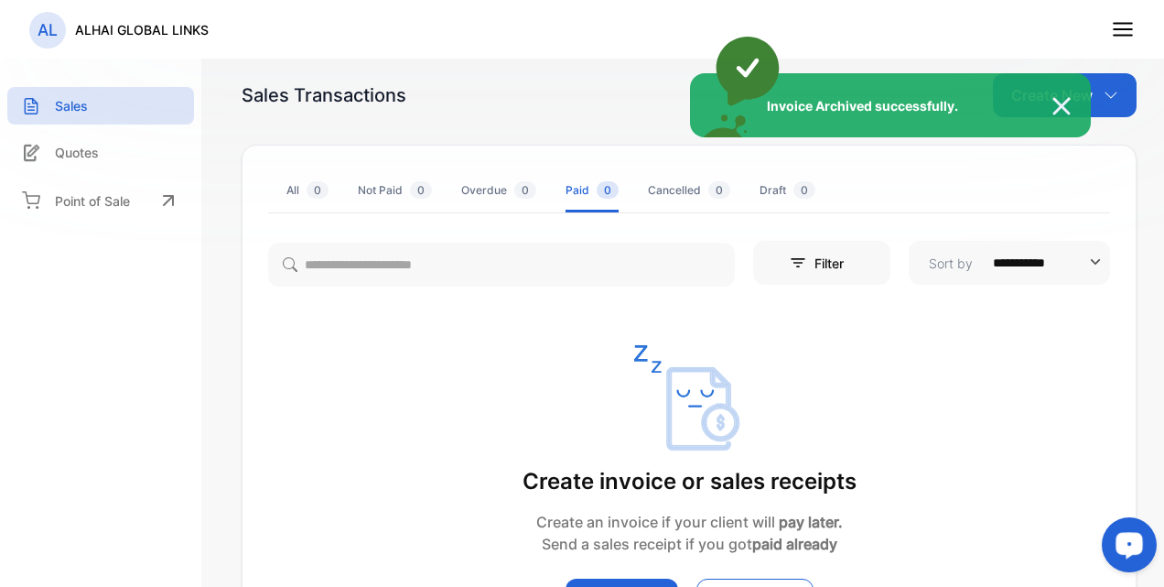
click at [1062, 111] on img at bounding box center [1071, 106] width 40 height 22
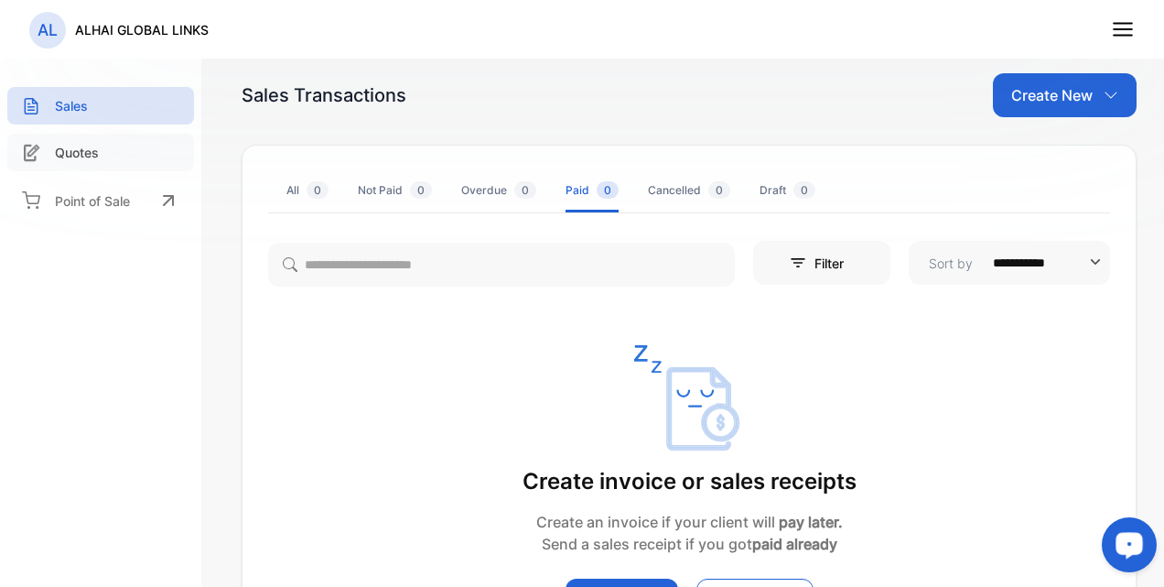
click at [75, 157] on p "Quotes" at bounding box center [77, 152] width 44 height 19
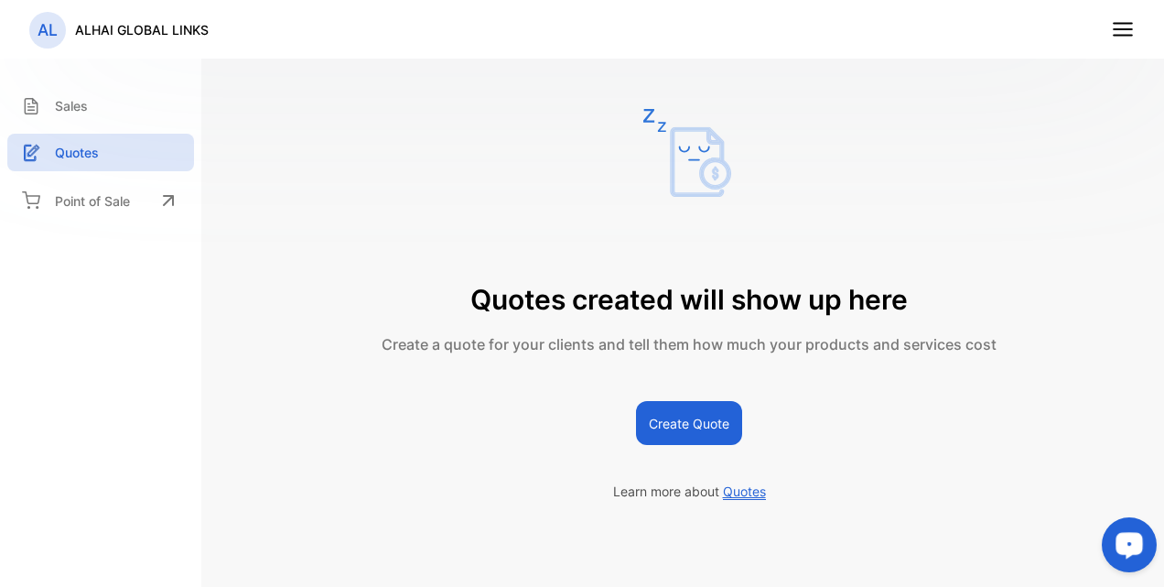
click at [1115, 29] on line at bounding box center [1123, 29] width 18 height 0
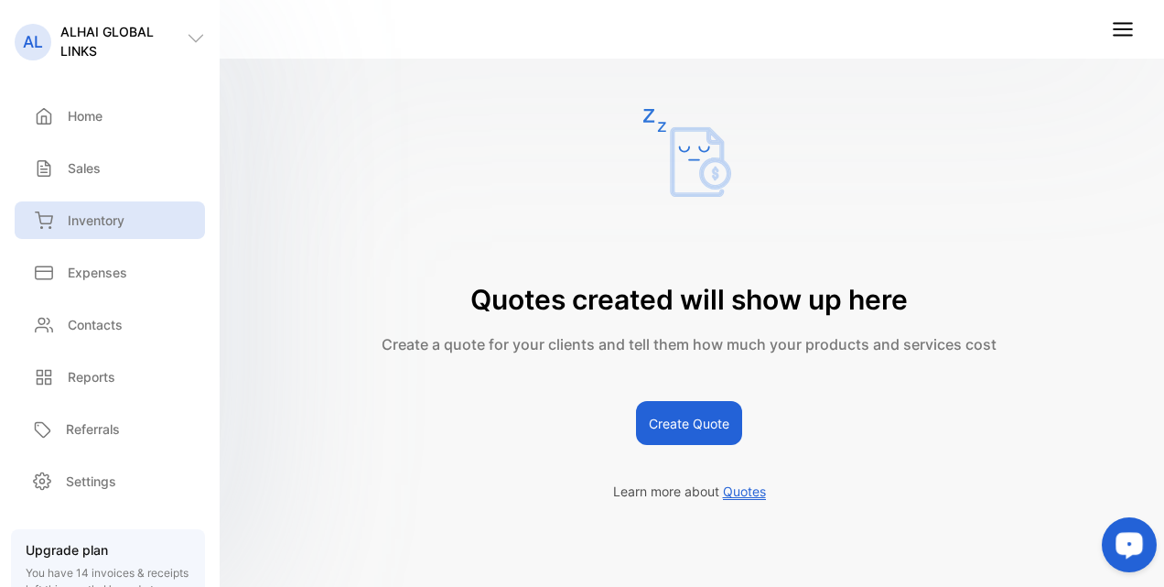
click at [107, 215] on p "Inventory" at bounding box center [96, 219] width 57 height 19
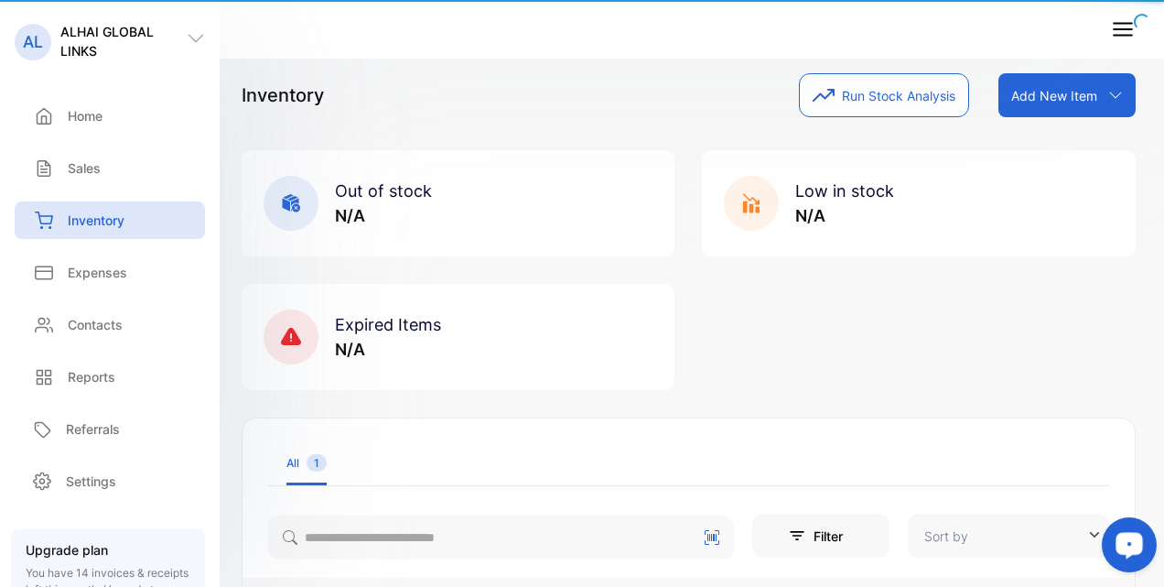
type input "**********"
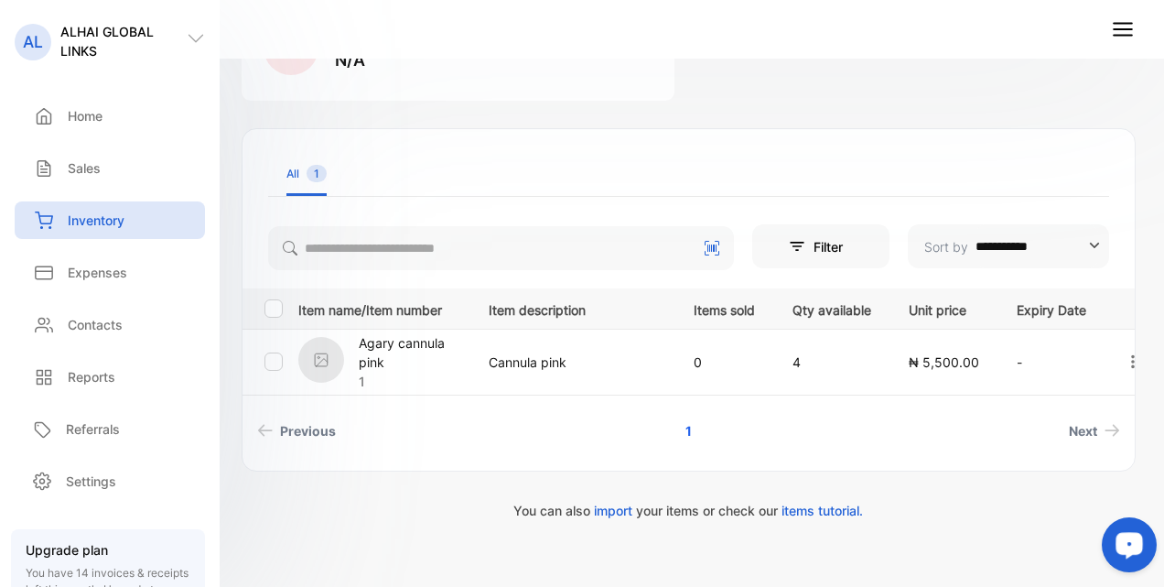
scroll to position [324, 0]
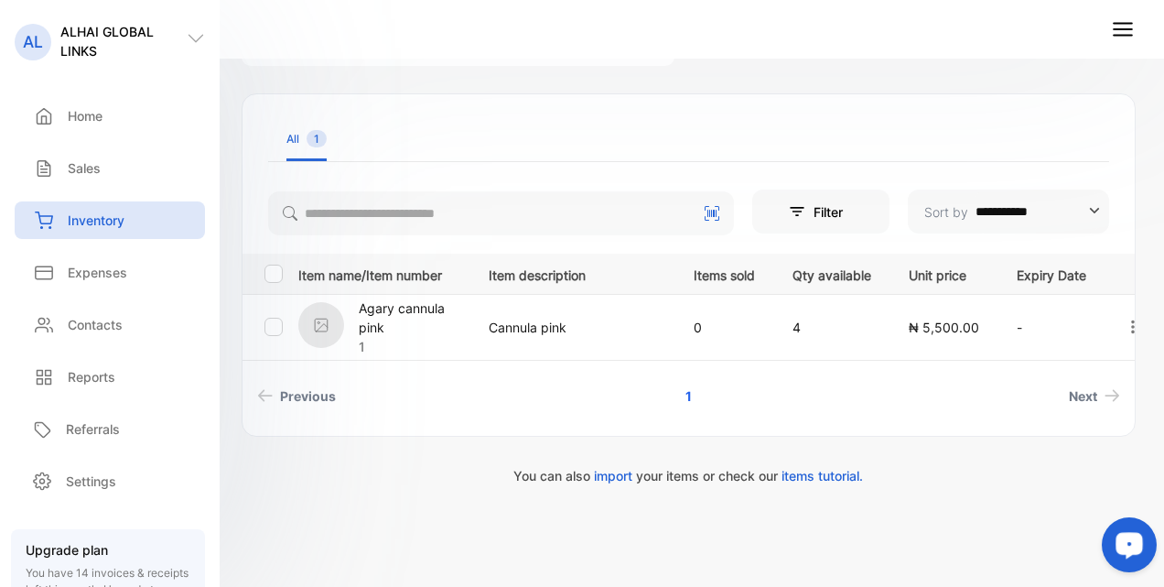
click at [705, 210] on icon at bounding box center [712, 213] width 15 height 15
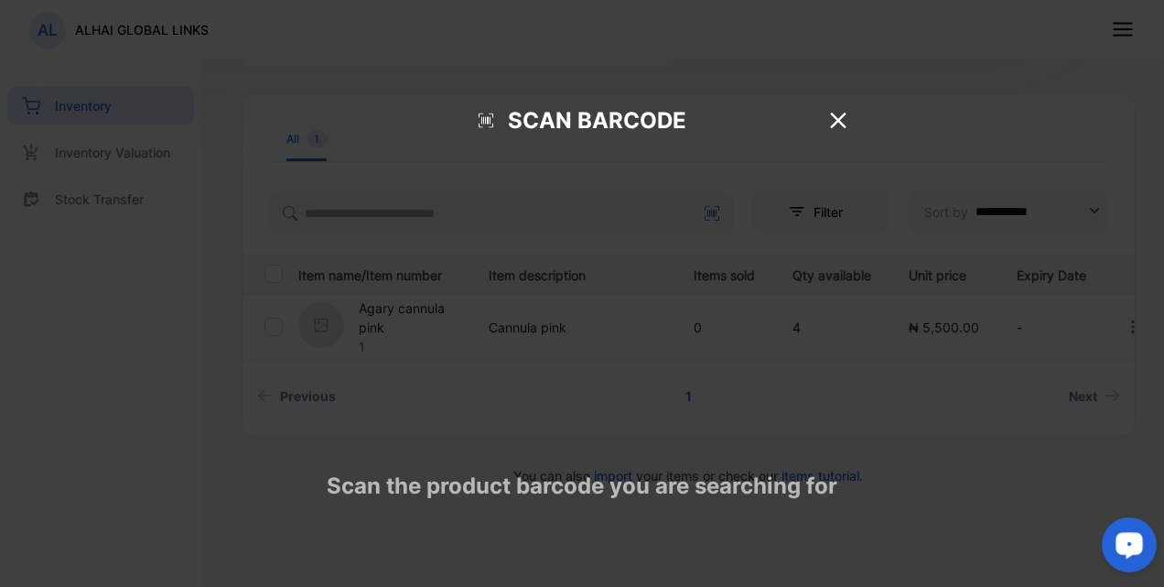
click at [504, 85] on div "Scan Barcode" at bounding box center [582, 120] width 555 height 70
click at [839, 112] on icon at bounding box center [838, 120] width 16 height 16
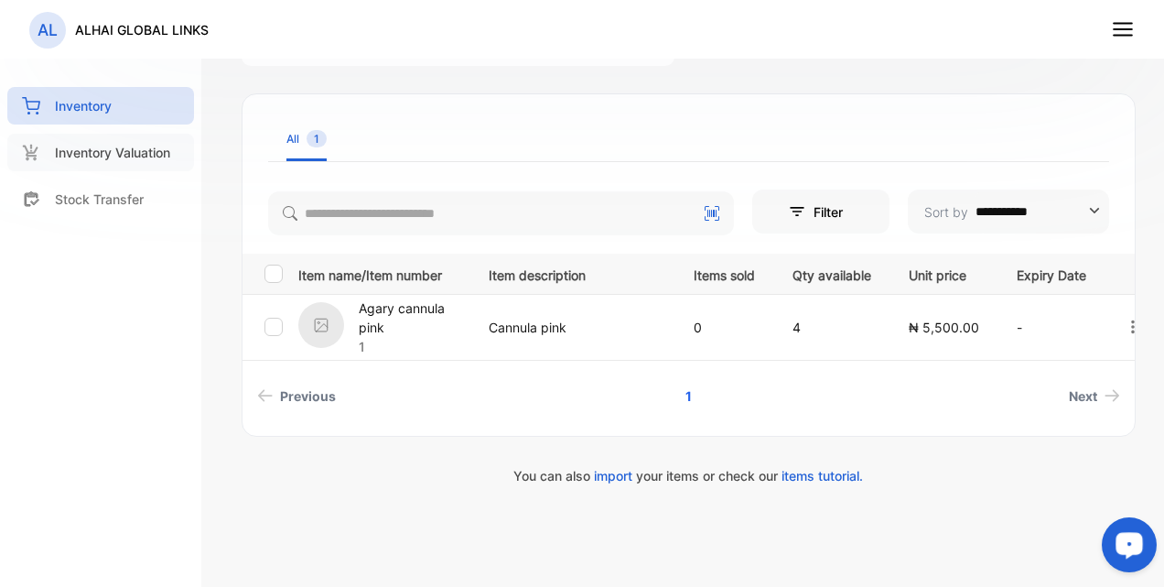
click at [80, 167] on div "Inventory Valuation" at bounding box center [100, 153] width 187 height 38
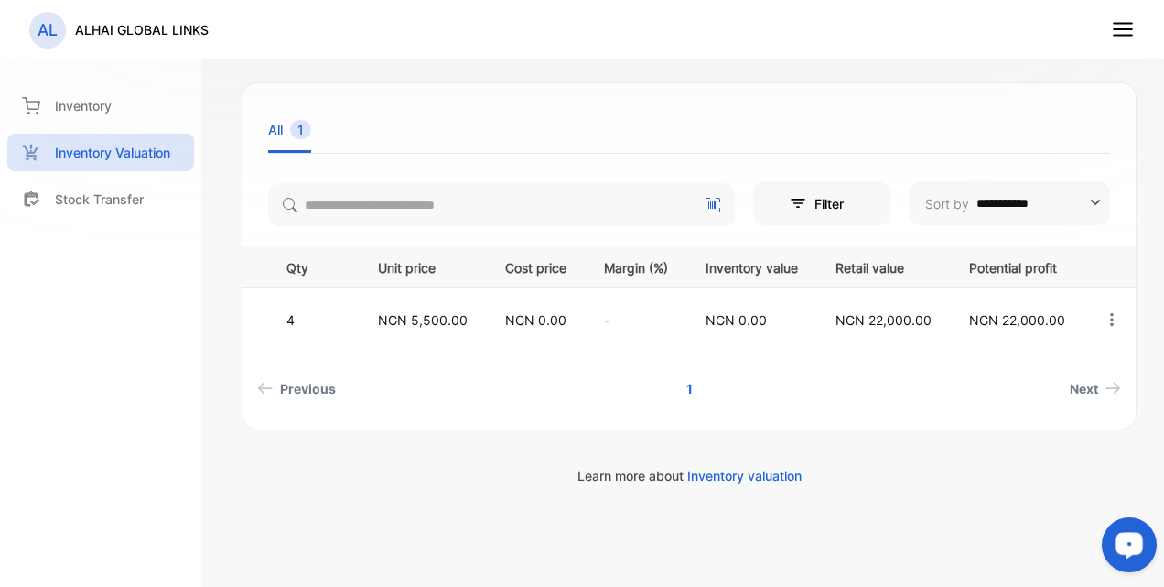
scroll to position [0, 239]
click at [534, 310] on td "NGN 0.00" at bounding box center [532, 319] width 99 height 66
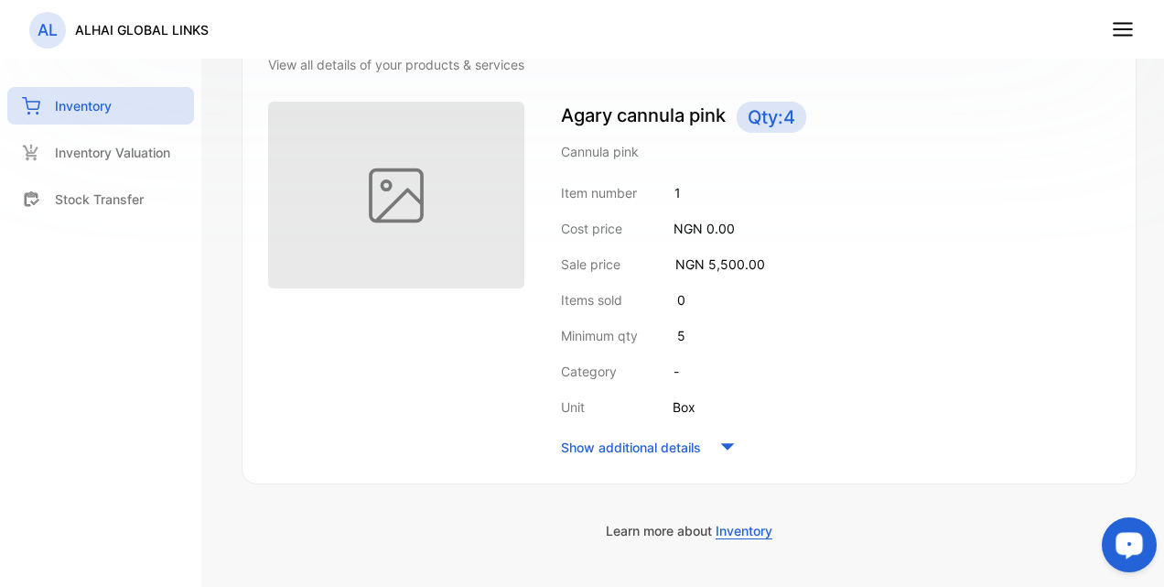
click at [689, 314] on div "Item number 1 Cost price NGN 0.00 Sale price NGN 5,500.00 Items sold 0 Minimum …" at bounding box center [835, 321] width 549 height 277
click at [463, 214] on img at bounding box center [396, 195] width 256 height 187
click at [736, 531] on span "Inventory" at bounding box center [744, 531] width 57 height 16
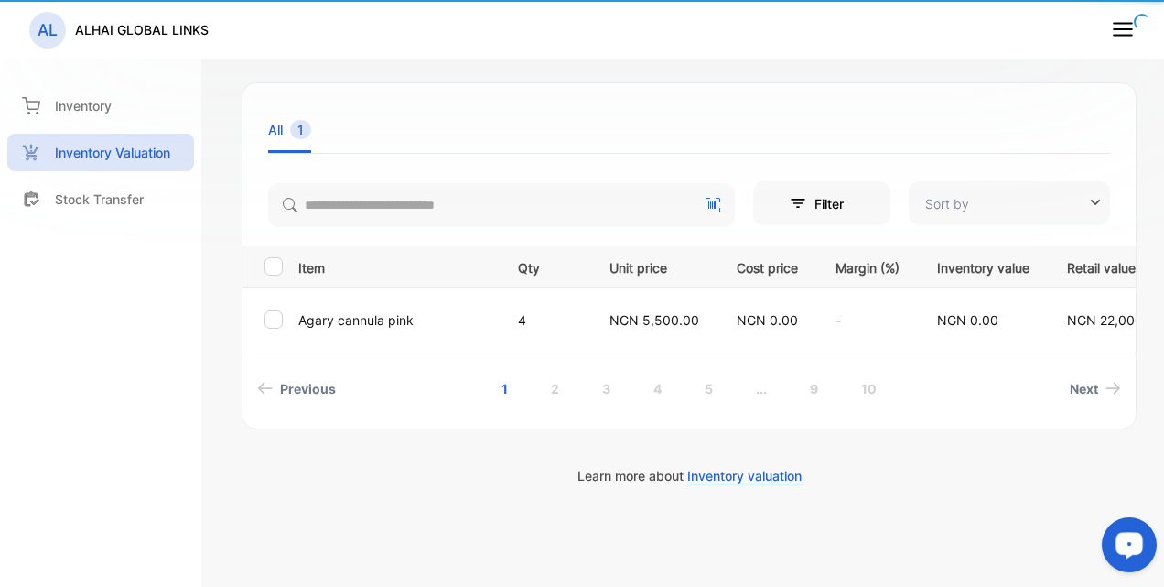
type input "**********"
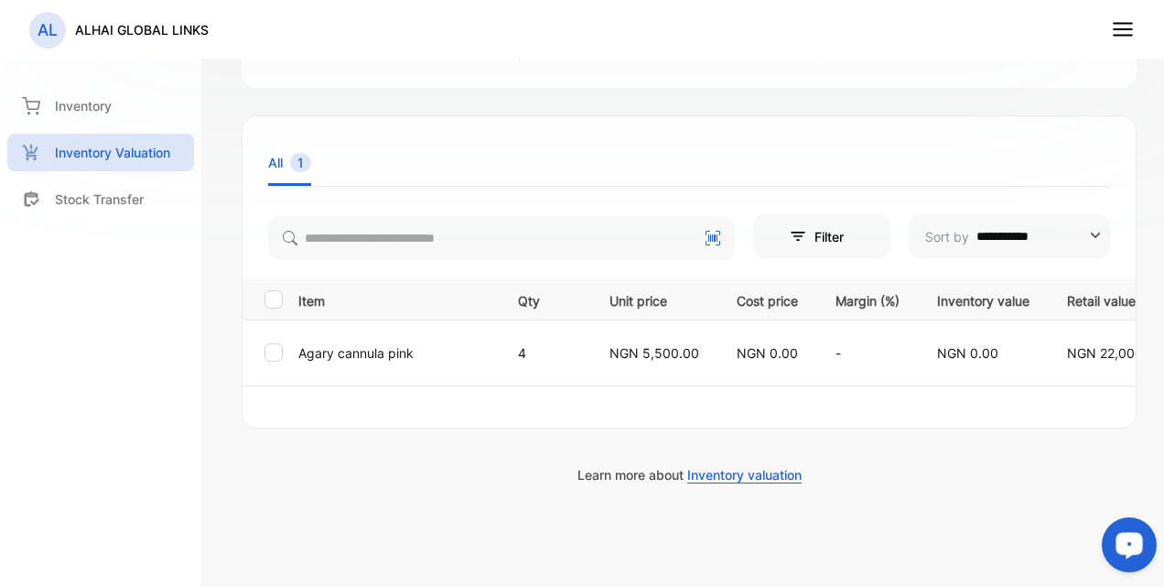
scroll to position [214, 0]
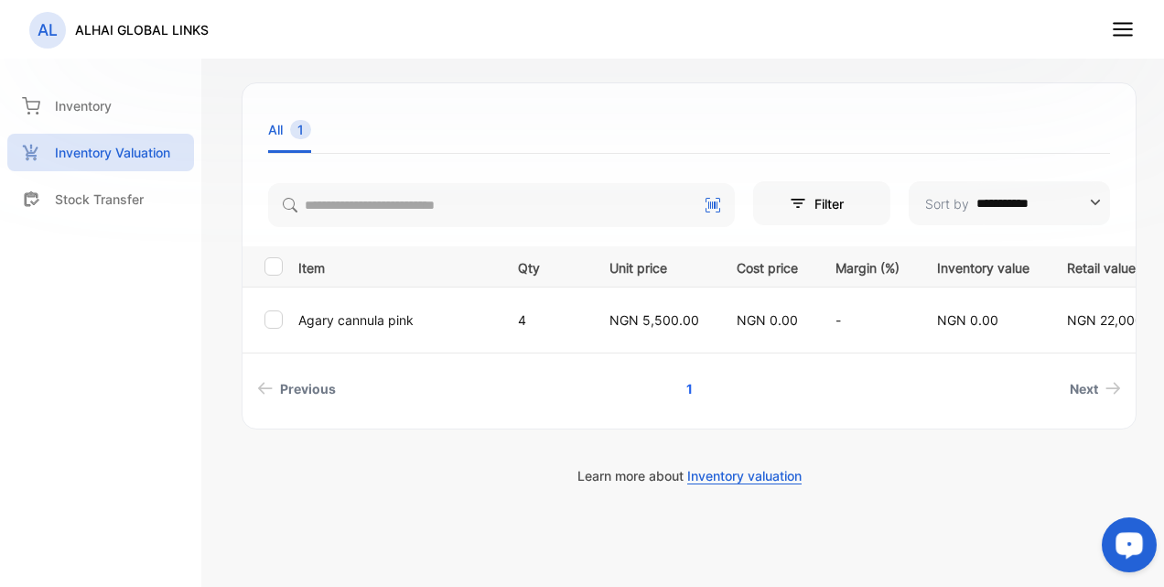
click at [498, 261] on th "Qty" at bounding box center [542, 266] width 92 height 40
click at [1131, 36] on icon at bounding box center [1123, 29] width 24 height 24
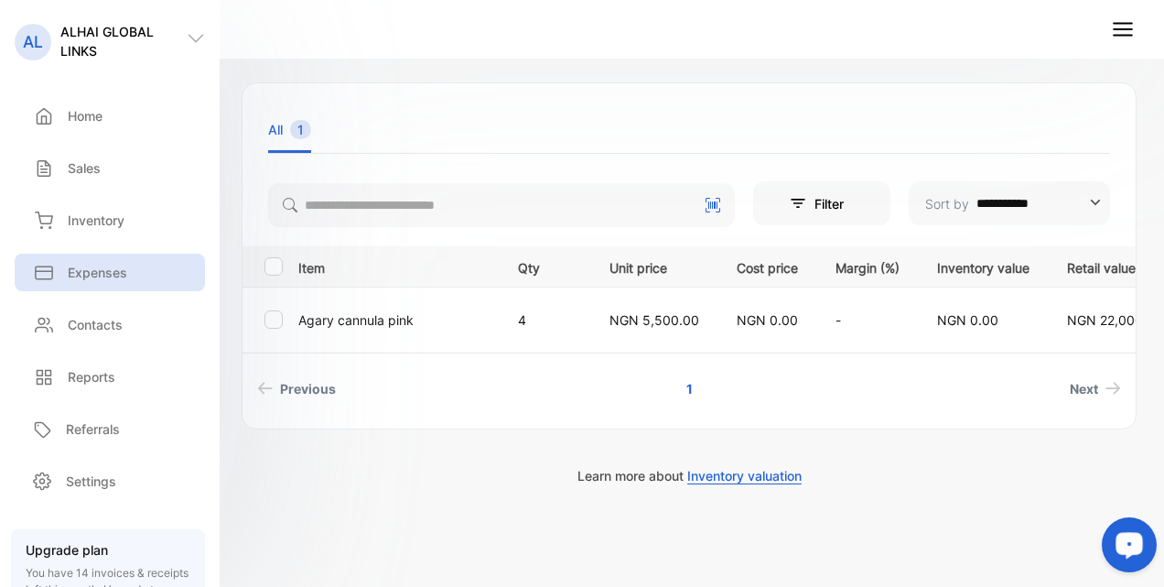
click at [72, 267] on p "Expenses" at bounding box center [97, 272] width 59 height 19
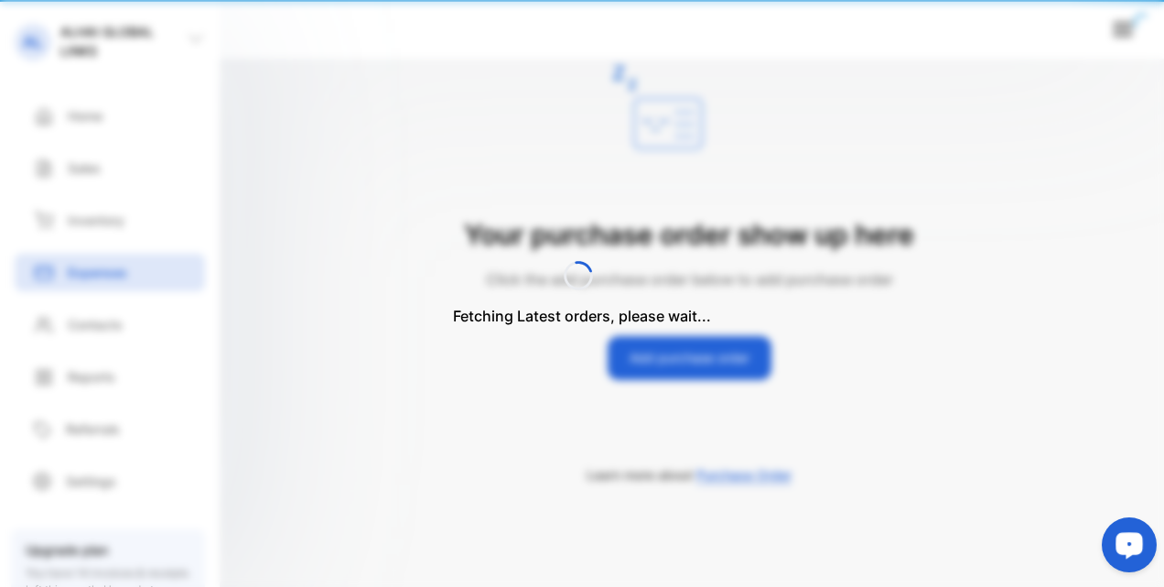
scroll to position [55, 0]
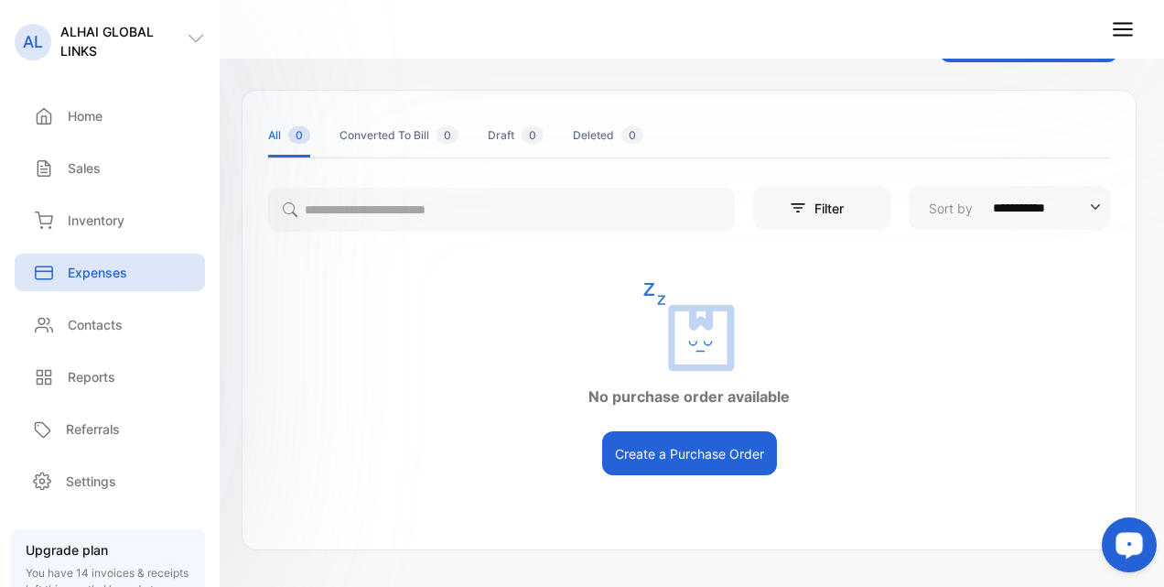
click at [418, 141] on div "Converted To Bill 0" at bounding box center [399, 135] width 119 height 16
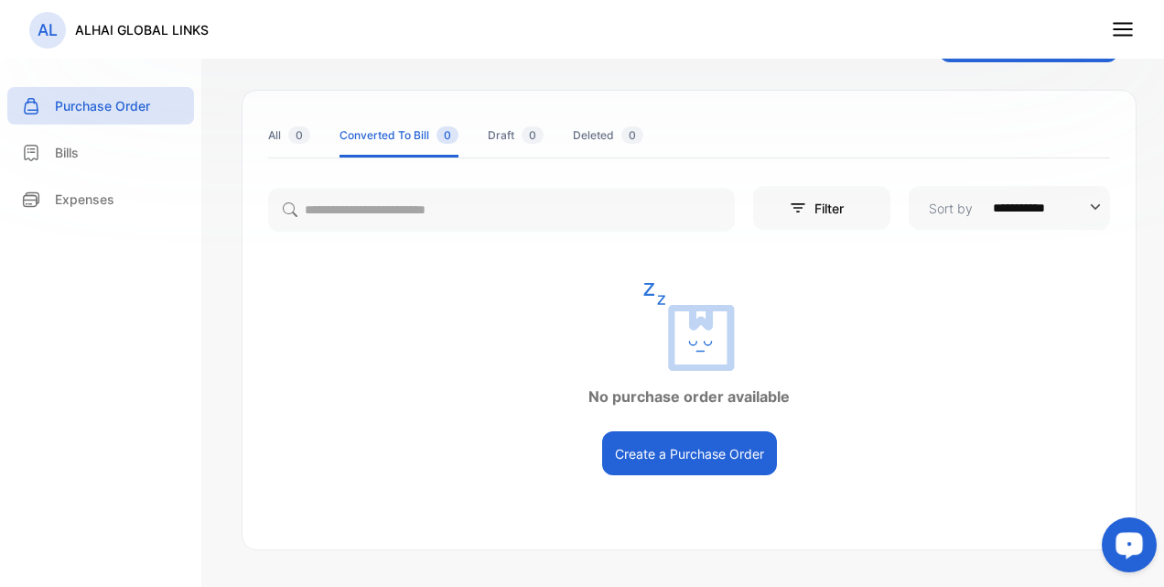
click at [271, 135] on div "All 0" at bounding box center [289, 135] width 42 height 16
click at [1121, 27] on icon at bounding box center [1123, 29] width 24 height 24
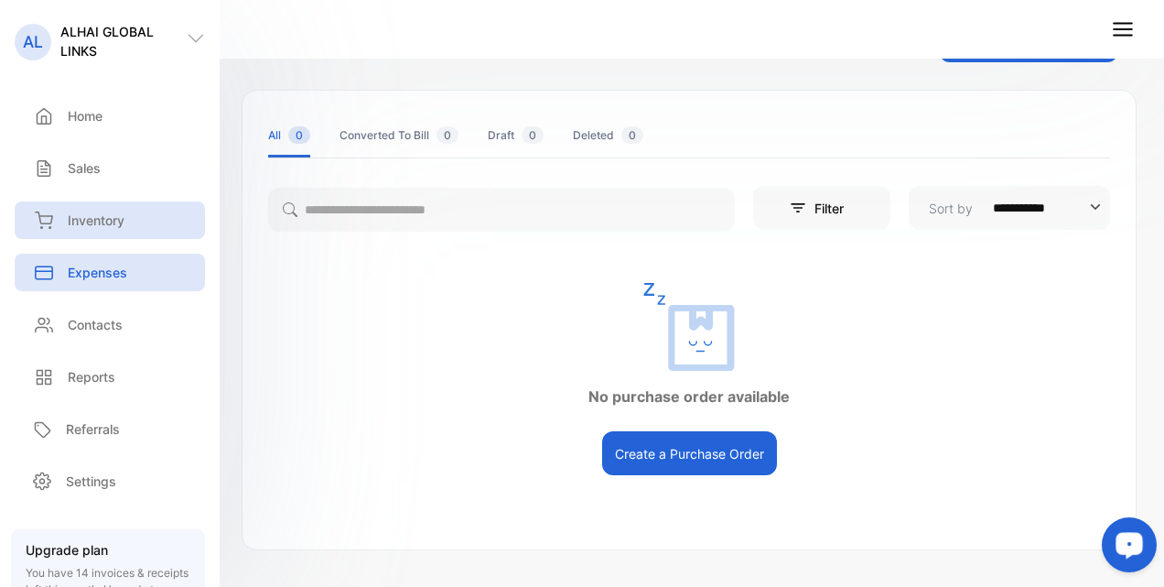
click at [102, 211] on p "Inventory" at bounding box center [96, 219] width 57 height 19
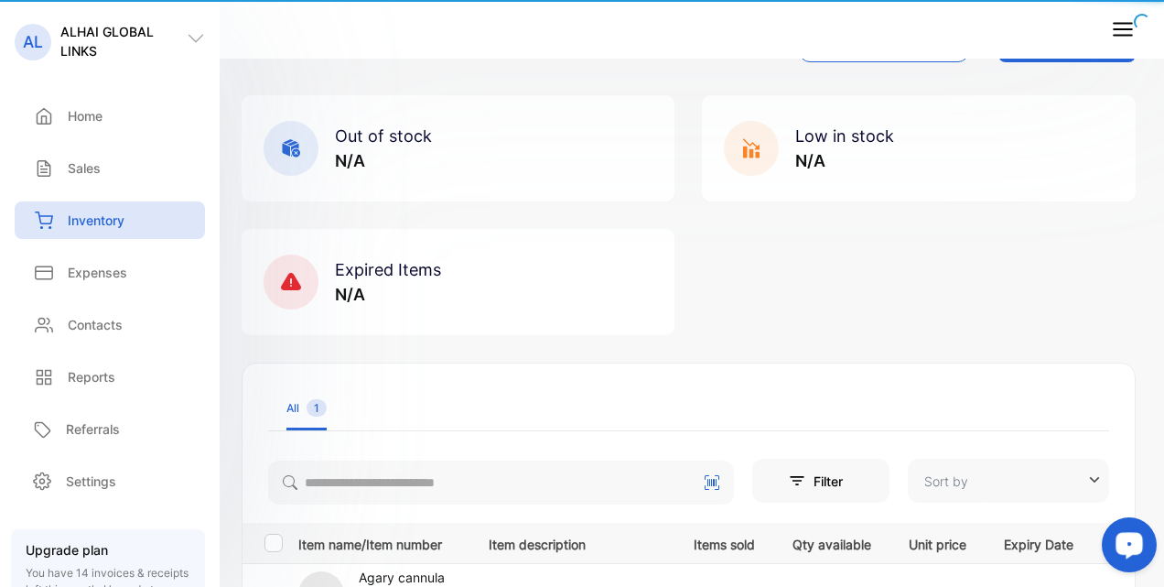
type input "**********"
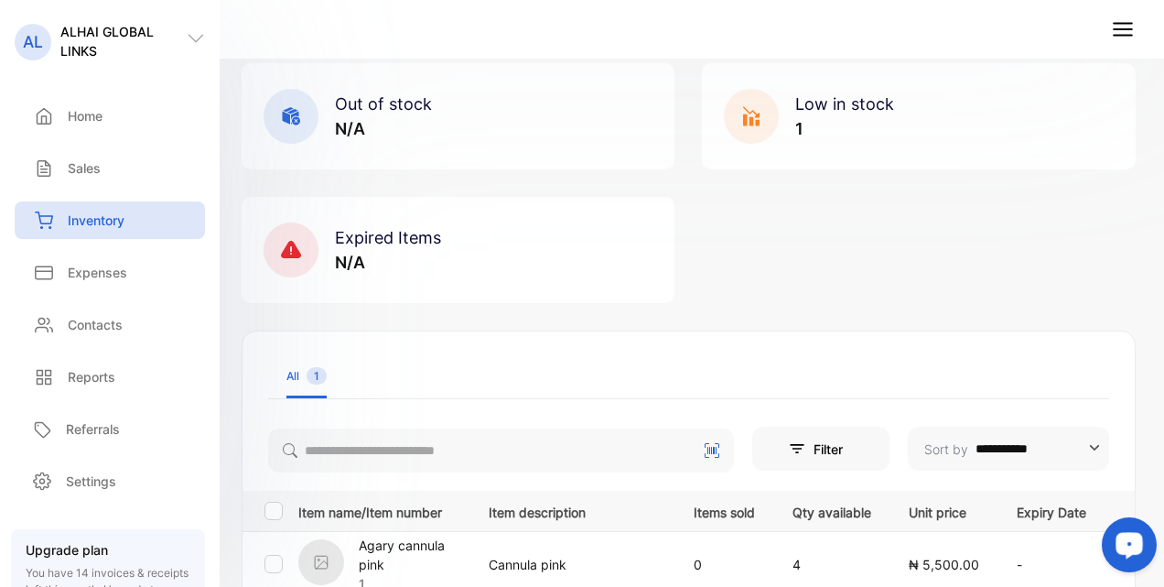
scroll to position [324, 0]
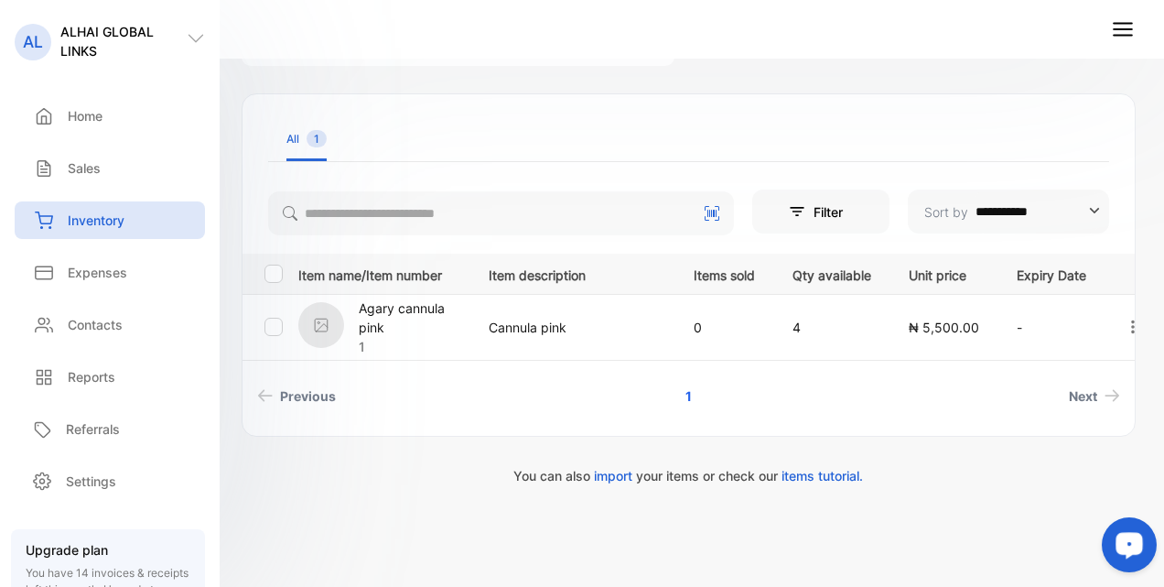
click at [705, 212] on icon at bounding box center [712, 213] width 15 height 15
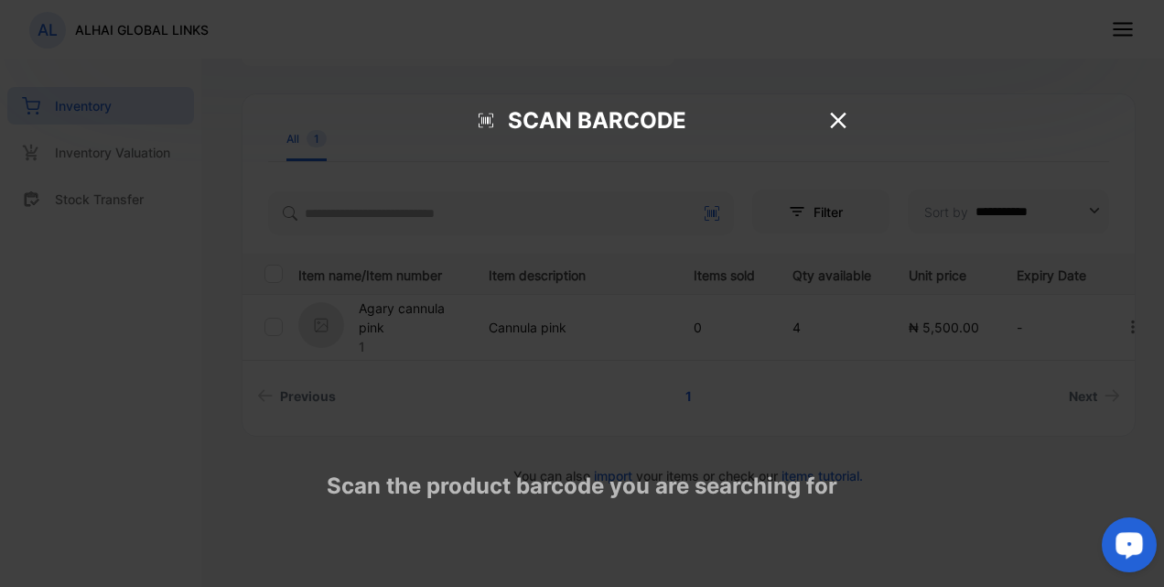
click at [548, 344] on video at bounding box center [582, 311] width 555 height 277
click at [549, 341] on video at bounding box center [582, 311] width 555 height 277
click at [582, 173] on video at bounding box center [582, 311] width 555 height 277
click at [652, 319] on video at bounding box center [582, 311] width 555 height 277
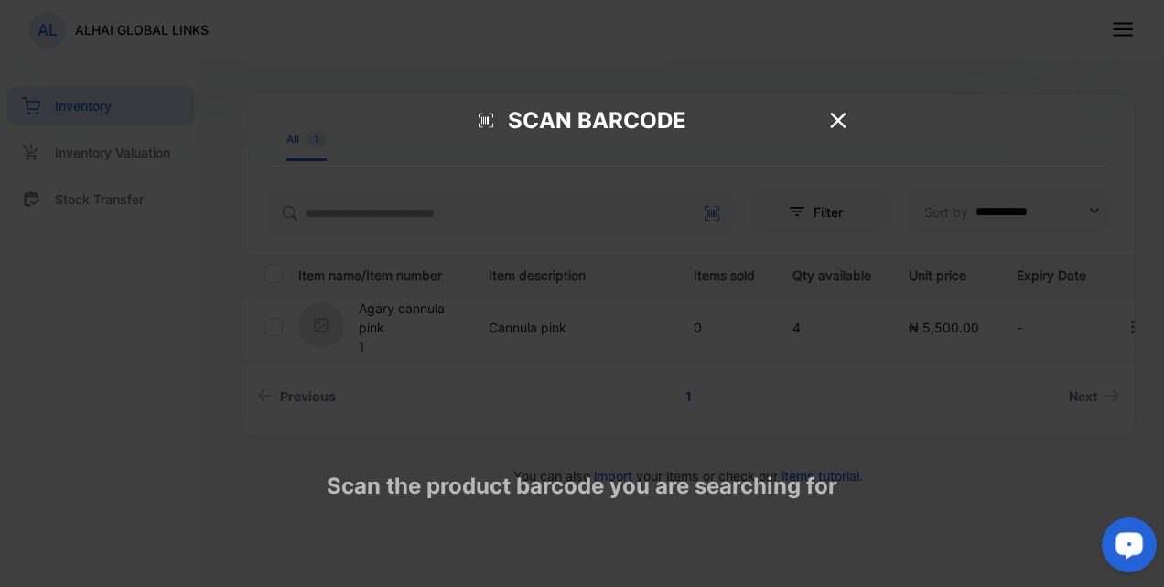
drag, startPoint x: 651, startPoint y: 320, endPoint x: 635, endPoint y: 436, distance: 116.3
click at [635, 437] on video at bounding box center [582, 311] width 555 height 277
click at [839, 106] on icon at bounding box center [838, 119] width 27 height 27
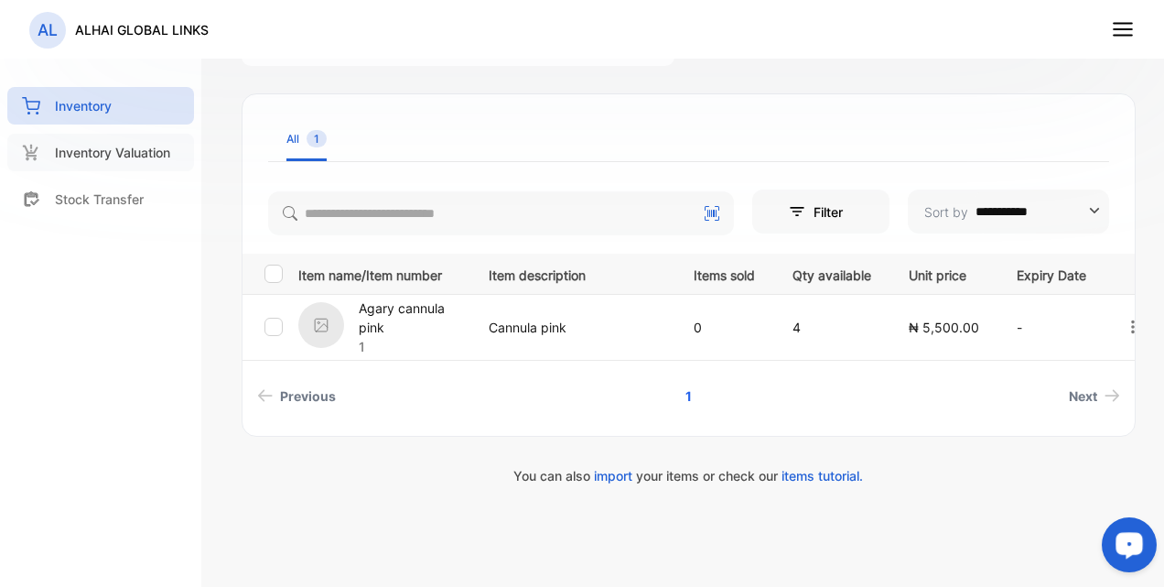
click at [100, 156] on p "Inventory Valuation" at bounding box center [112, 152] width 115 height 19
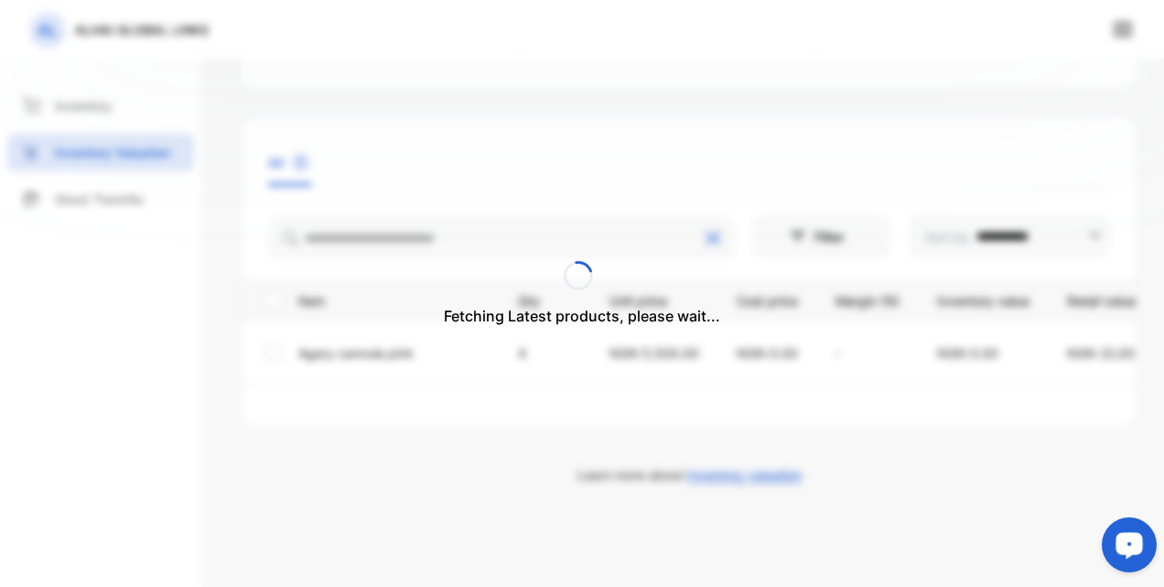
scroll to position [214, 0]
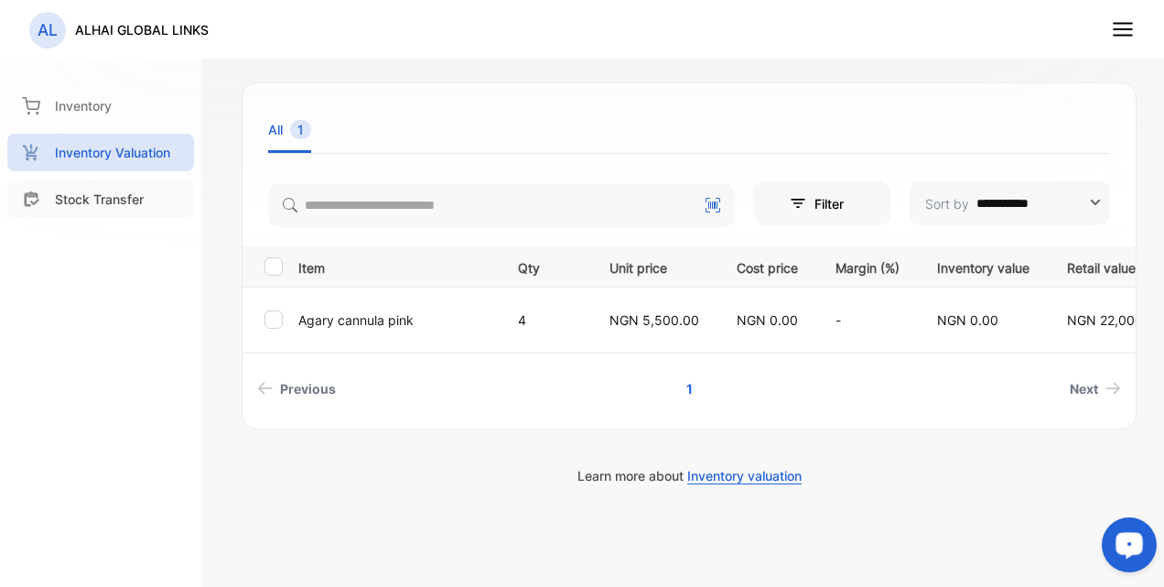
click at [103, 204] on p "Stock Transfer" at bounding box center [99, 198] width 89 height 19
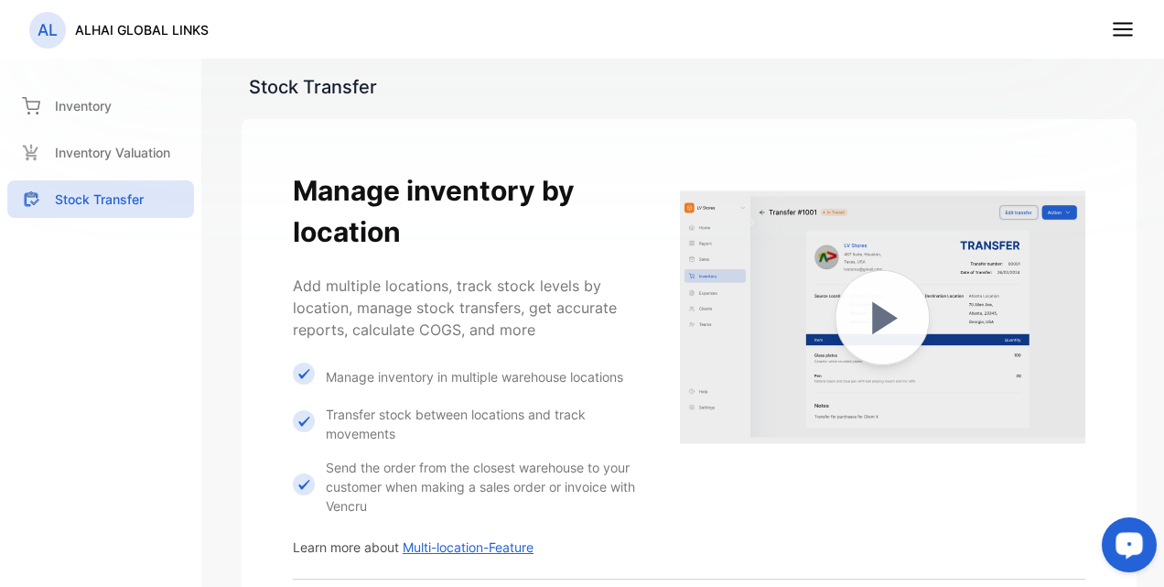
click at [1128, 29] on line at bounding box center [1123, 29] width 18 height 0
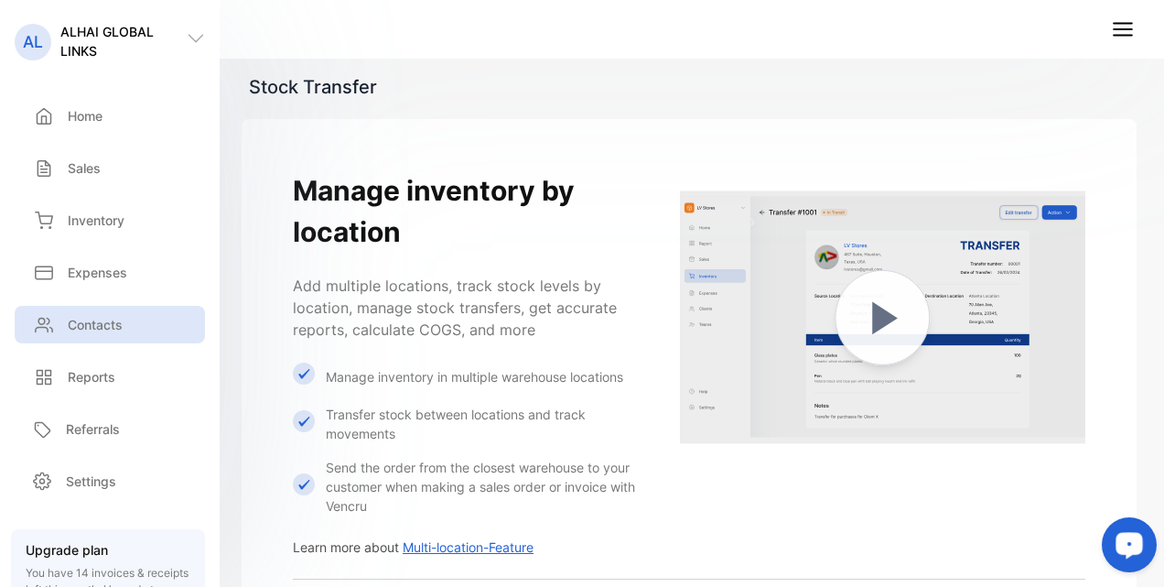
click at [99, 330] on p "Contacts" at bounding box center [95, 324] width 55 height 19
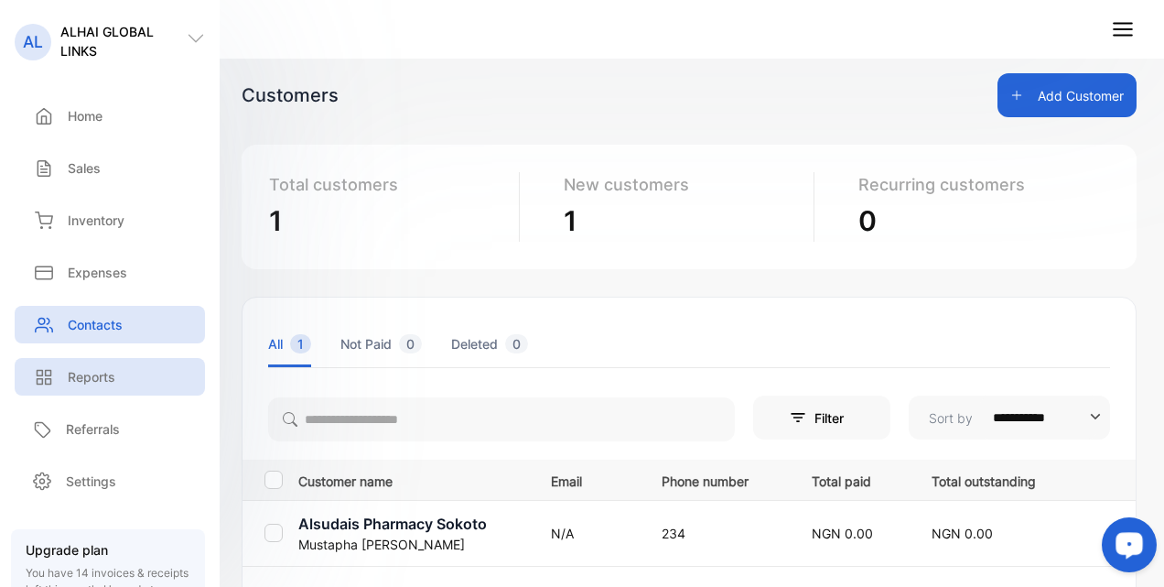
click at [52, 376] on icon at bounding box center [44, 377] width 18 height 18
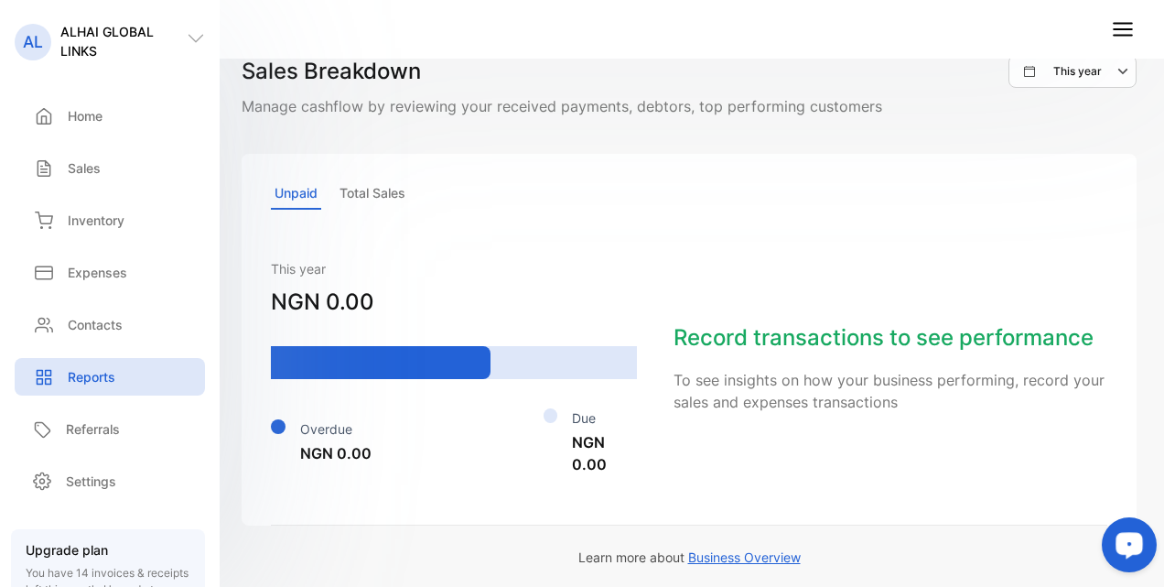
scroll to position [1370, 0]
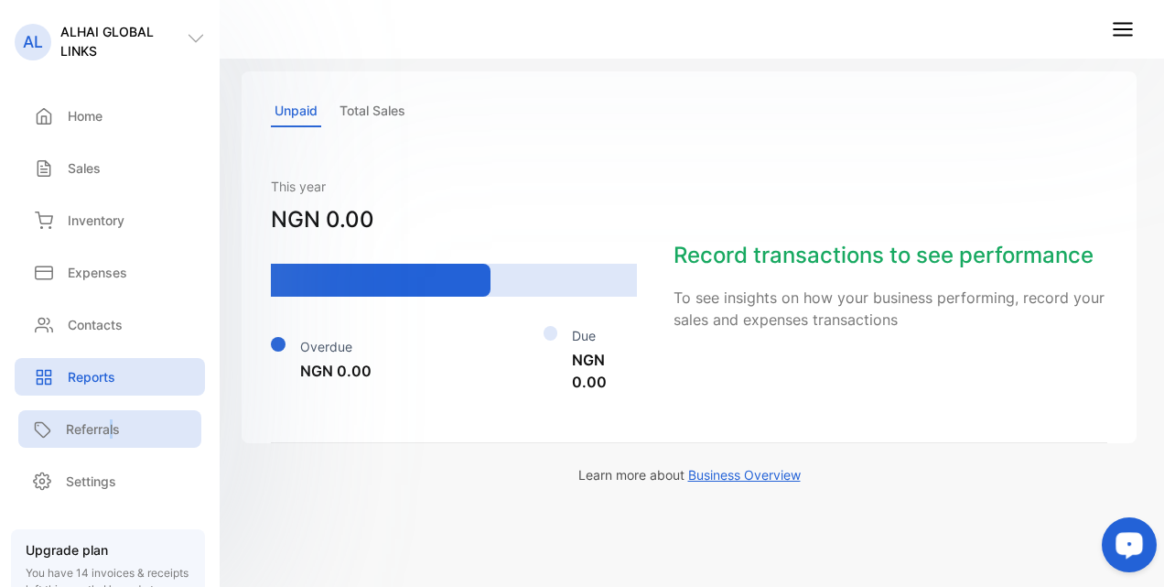
click at [111, 436] on p "Referrals" at bounding box center [93, 428] width 54 height 19
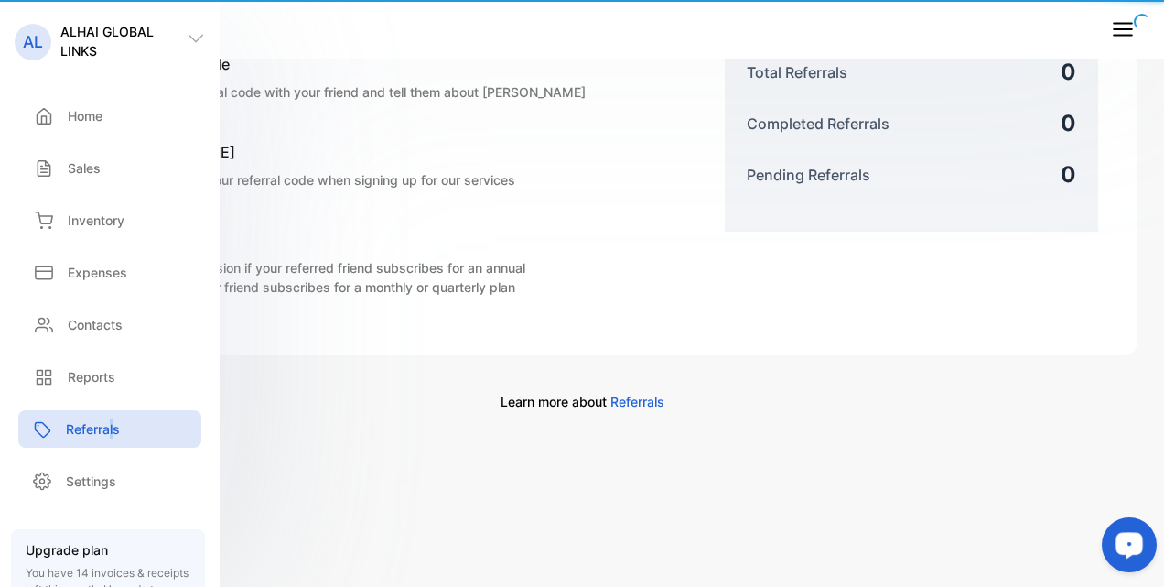
scroll to position [463, 0]
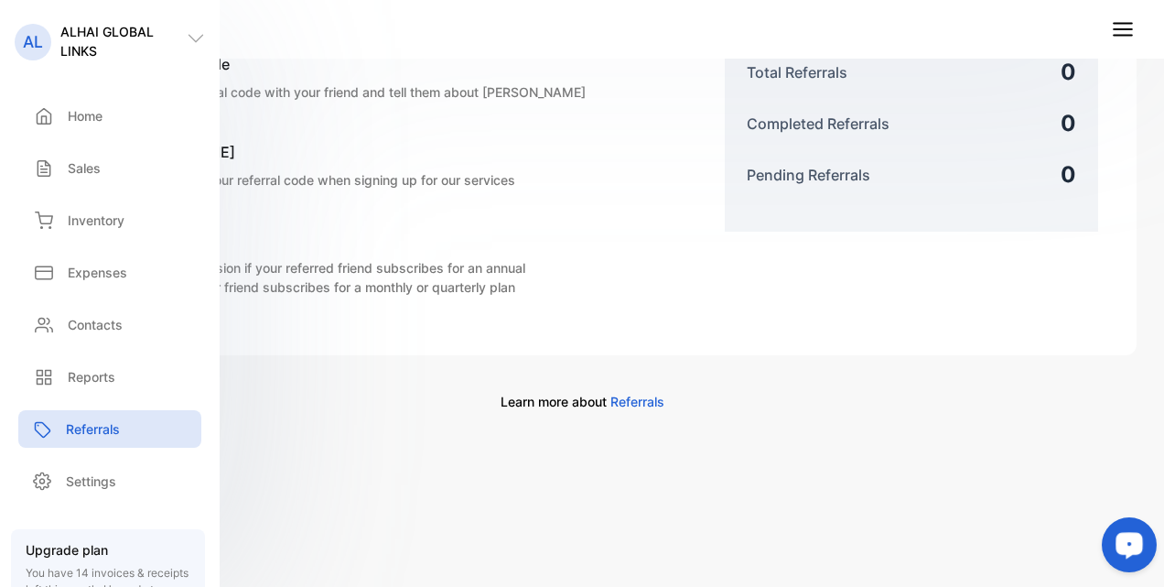
click at [874, 261] on div "How it works? Share your code Share your referral code with your friend and tel…" at bounding box center [581, 162] width 1065 height 342
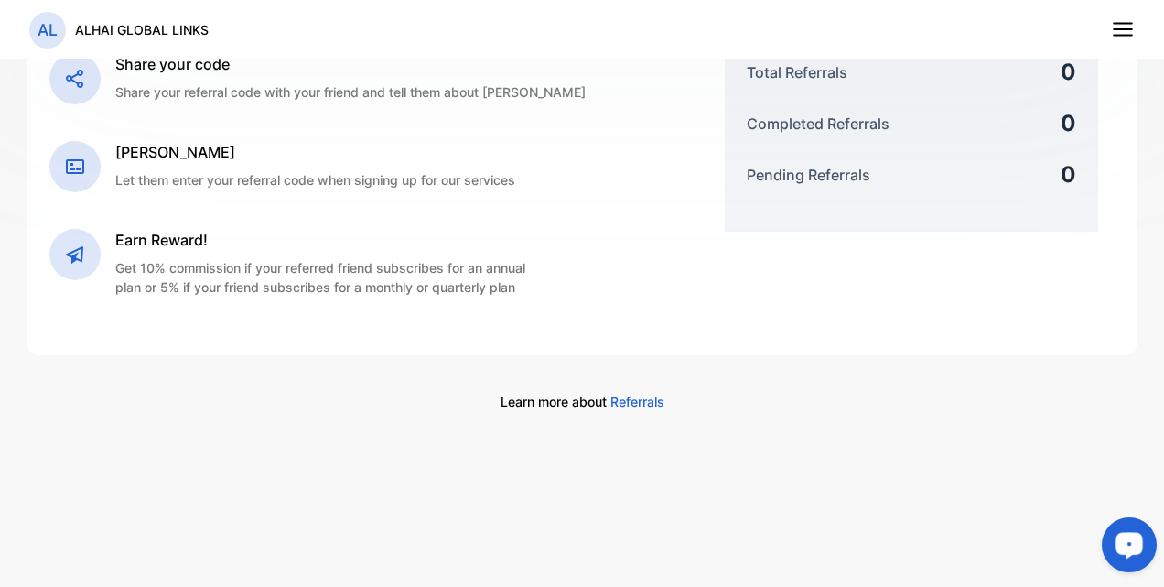
click at [208, 335] on div "Refer a friend and earn rewards. Get 10% commission once your referred friend s…" at bounding box center [581, 27] width 1109 height 656
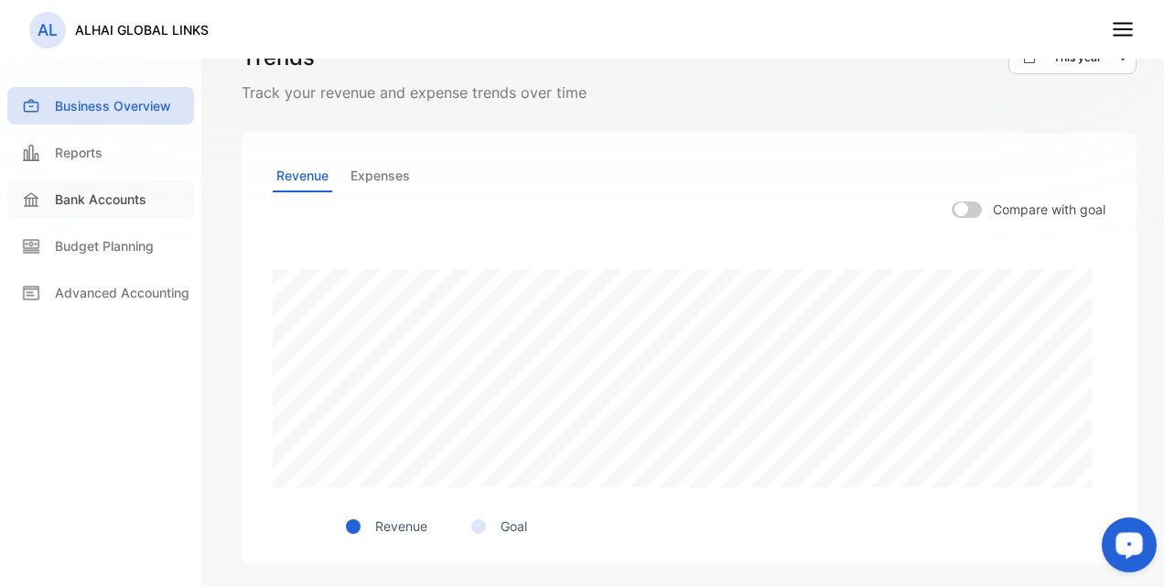
click at [112, 197] on p "Bank Accounts" at bounding box center [101, 198] width 92 height 19
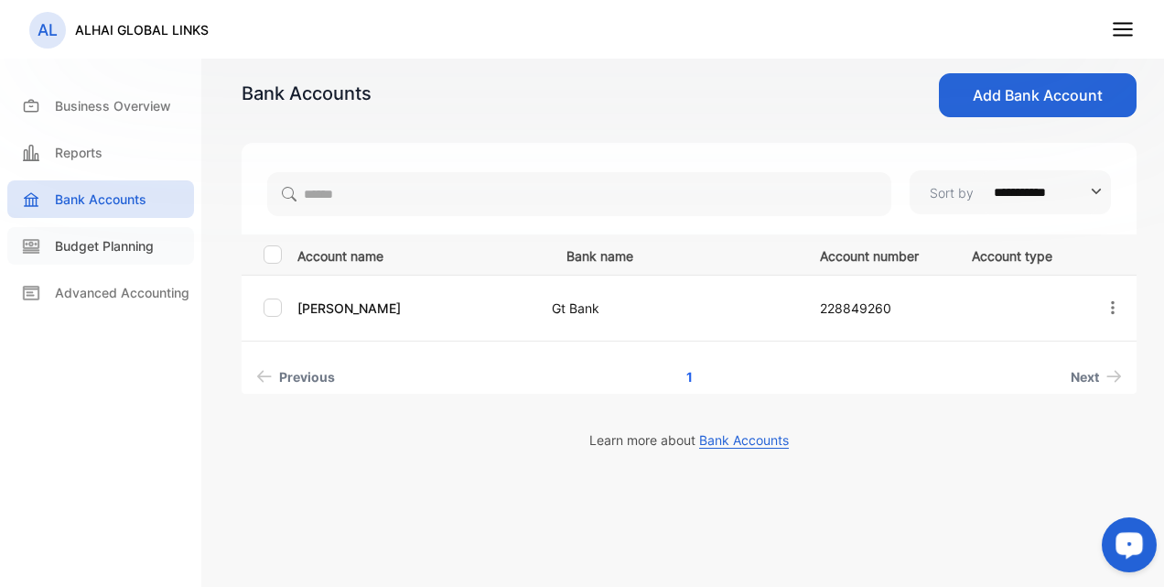
click at [119, 251] on p "Budget Planning" at bounding box center [104, 245] width 99 height 19
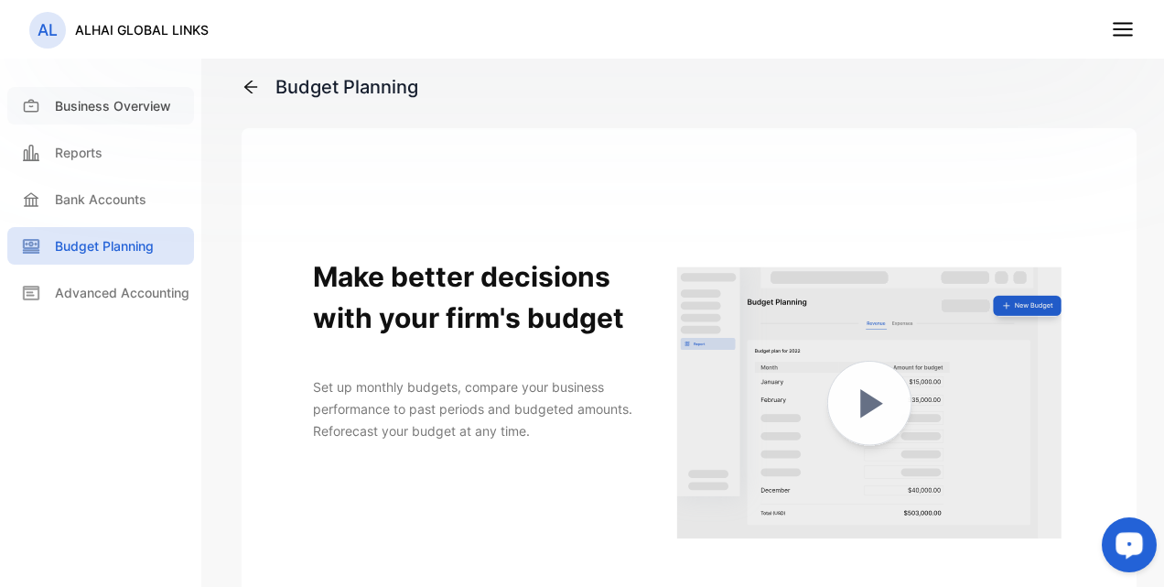
click at [84, 113] on p "Business Overview" at bounding box center [113, 105] width 116 height 19
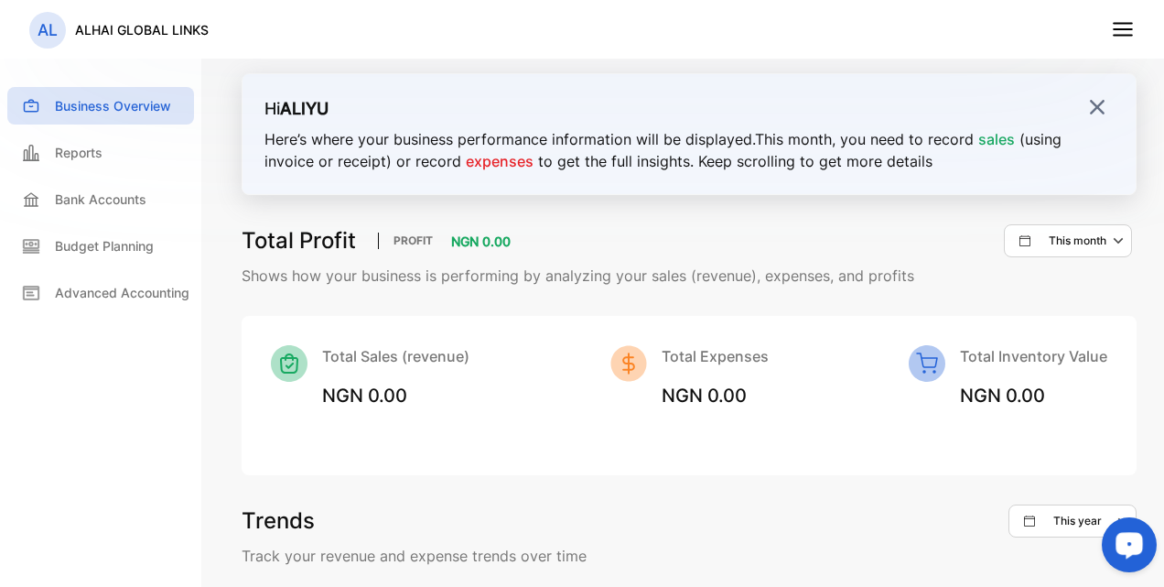
click at [1128, 29] on line at bounding box center [1123, 29] width 18 height 0
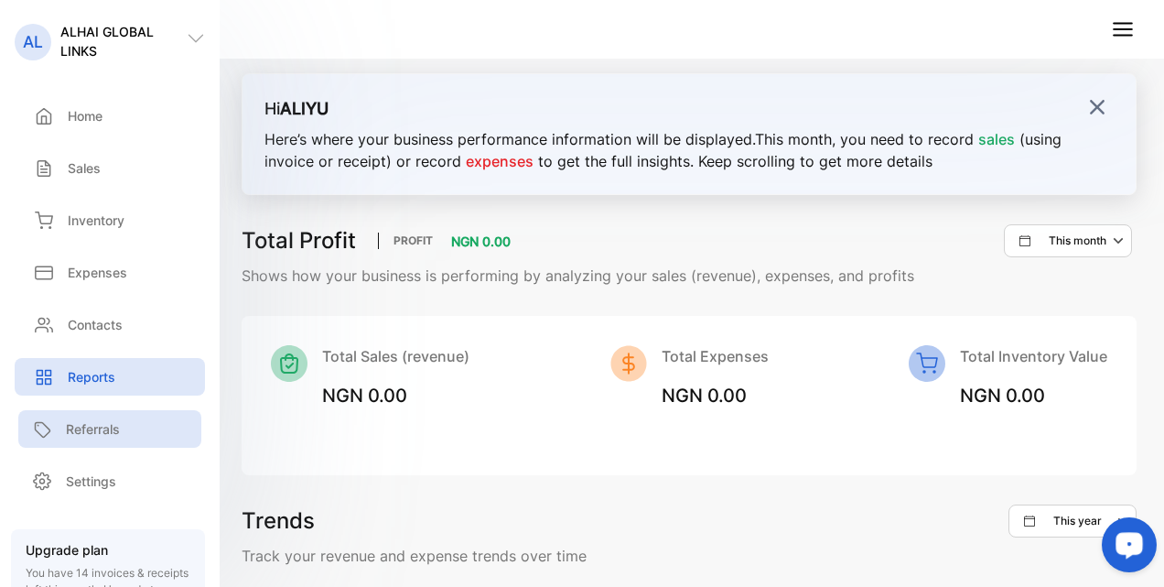
click at [71, 434] on p "Referrals" at bounding box center [93, 428] width 54 height 19
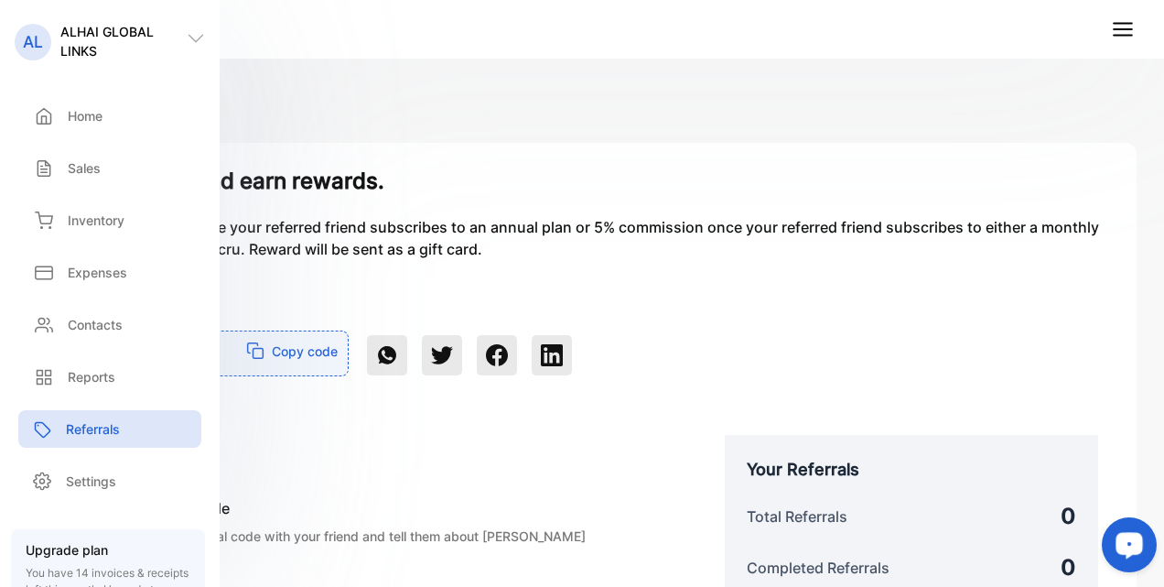
click at [330, 358] on p "Copy code" at bounding box center [305, 350] width 66 height 19
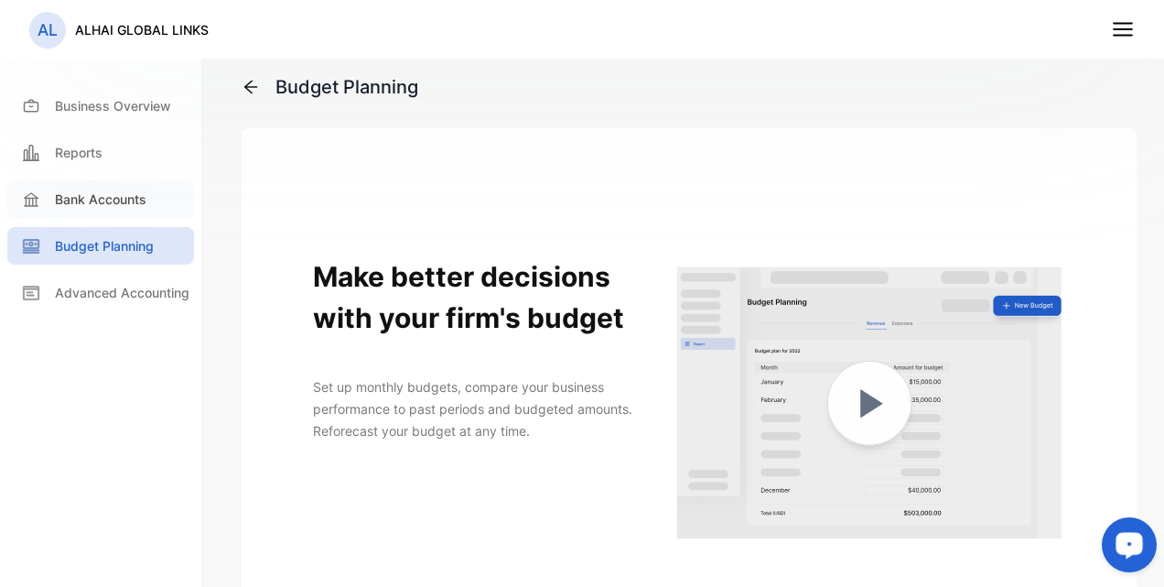
click at [84, 201] on p "Bank Accounts" at bounding box center [101, 198] width 92 height 19
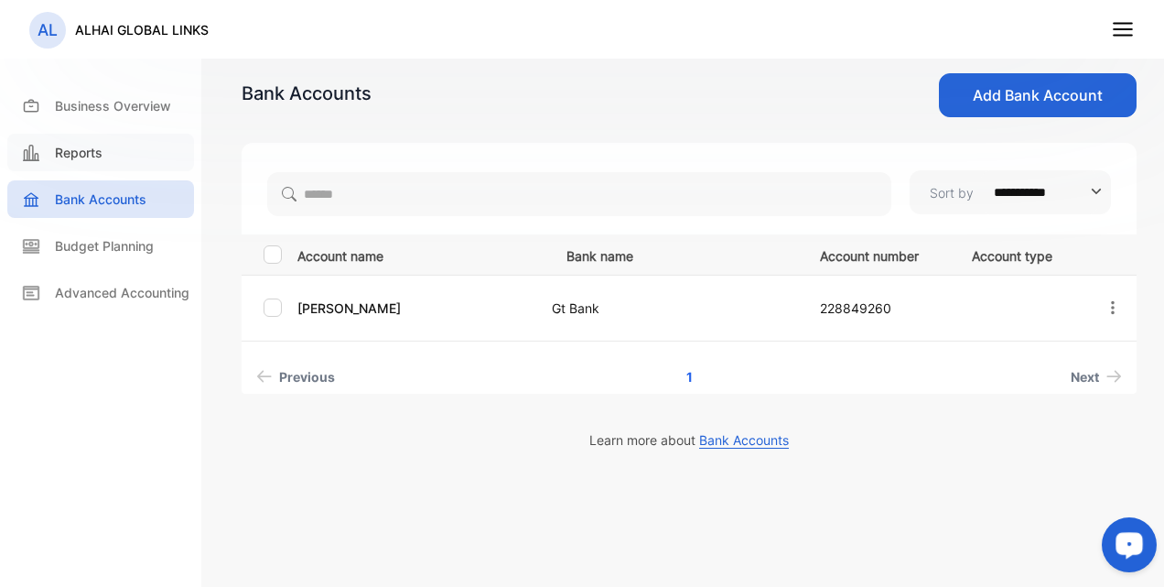
click at [81, 135] on div "Reports" at bounding box center [100, 153] width 187 height 38
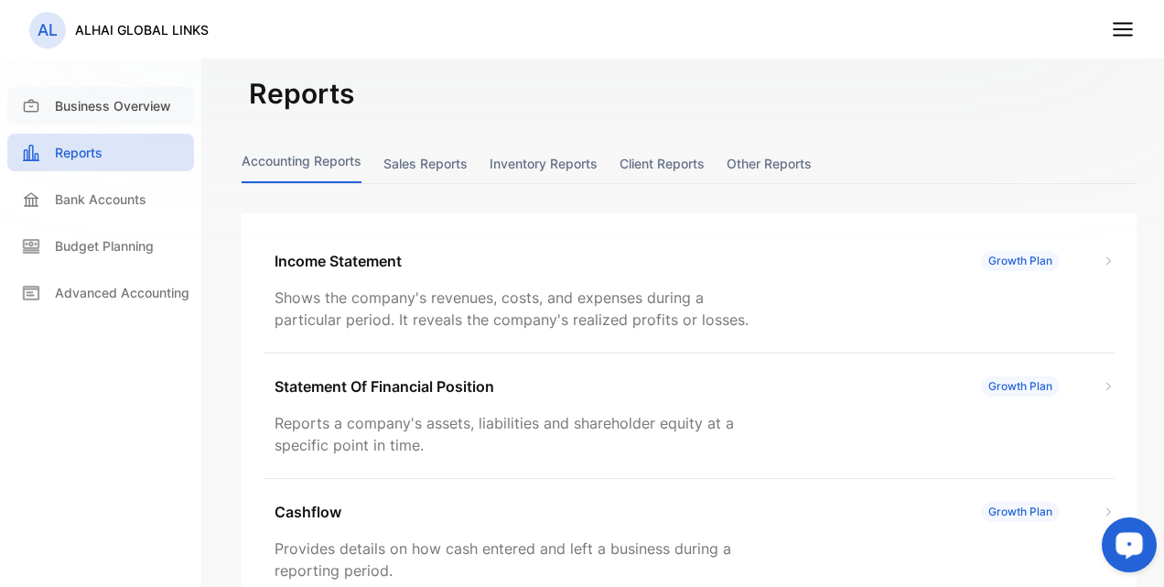
click at [80, 107] on p "Business Overview" at bounding box center [113, 105] width 116 height 19
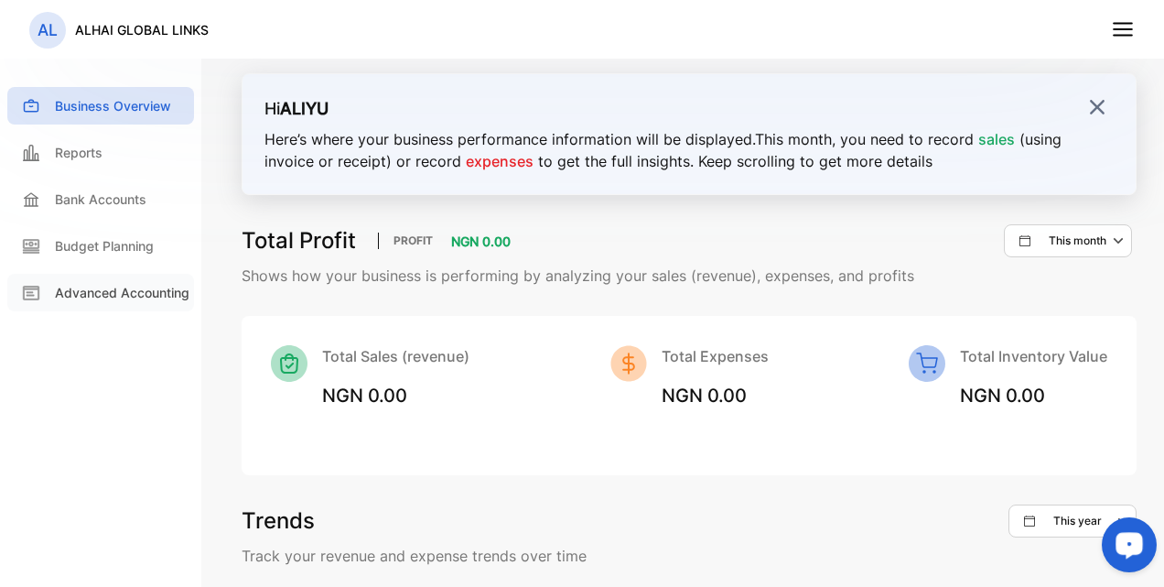
click at [133, 284] on p "Advanced Accounting" at bounding box center [122, 292] width 135 height 19
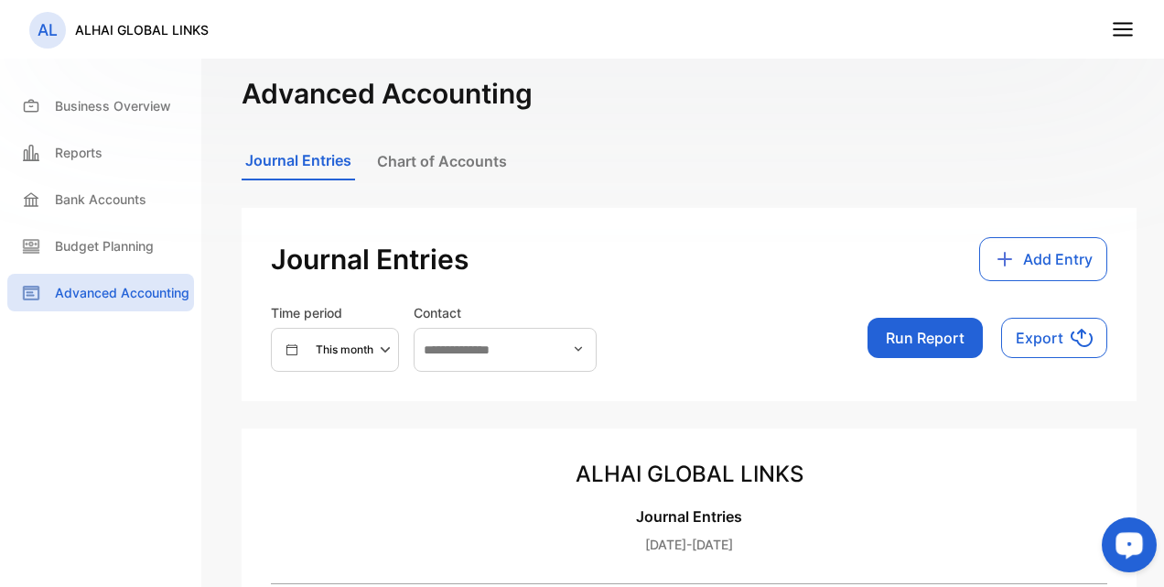
click at [1131, 24] on line at bounding box center [1123, 24] width 18 height 0
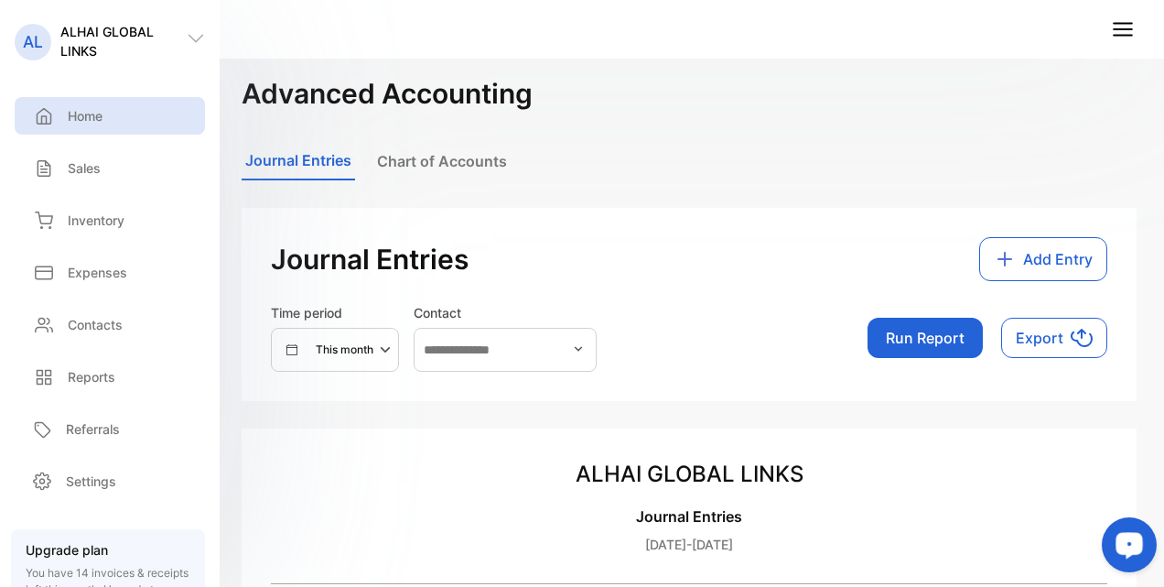
click at [59, 118] on div "Home" at bounding box center [65, 115] width 73 height 19
